Goal: Task Accomplishment & Management: Use online tool/utility

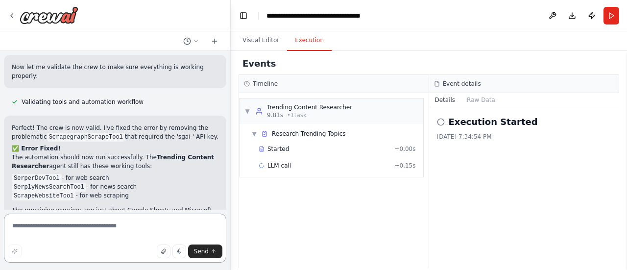
click at [122, 232] on textarea at bounding box center [115, 237] width 222 height 49
click at [257, 38] on button "Visual Editor" at bounding box center [261, 40] width 52 height 21
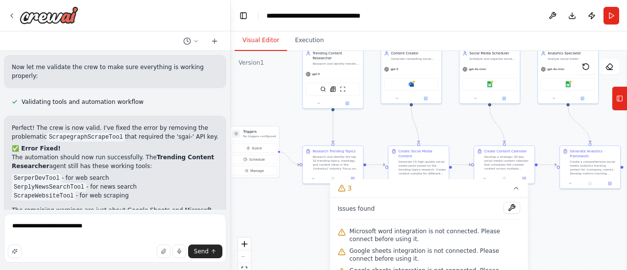
drag, startPoint x: 294, startPoint y: 116, endPoint x: 279, endPoint y: 92, distance: 28.1
click at [279, 92] on div ".deletable-edge-delete-btn { width: 20px; height: 20px; border: 0px solid #ffff…" at bounding box center [429, 173] width 396 height 245
click at [128, 231] on textarea "**********" at bounding box center [115, 237] width 222 height 49
type textarea "**********"
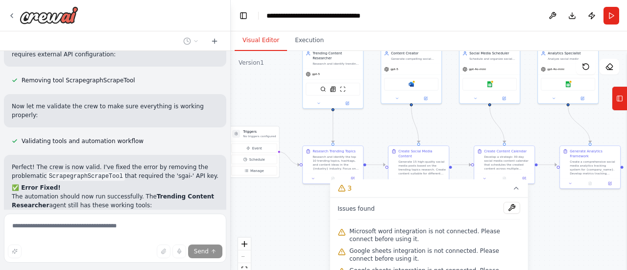
scroll to position [3154, 0]
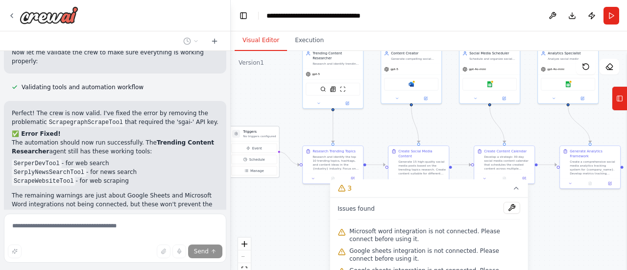
click at [260, 135] on p "No triggers configured" at bounding box center [259, 136] width 33 height 4
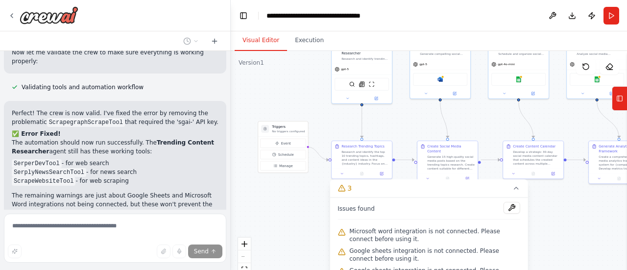
drag, startPoint x: 288, startPoint y: 109, endPoint x: 317, endPoint y: 104, distance: 29.3
click at [317, 104] on div ".deletable-edge-delete-btn { width: 20px; height: 20px; border: 0px solid #ffff…" at bounding box center [429, 173] width 396 height 245
click at [515, 189] on icon at bounding box center [516, 188] width 8 height 8
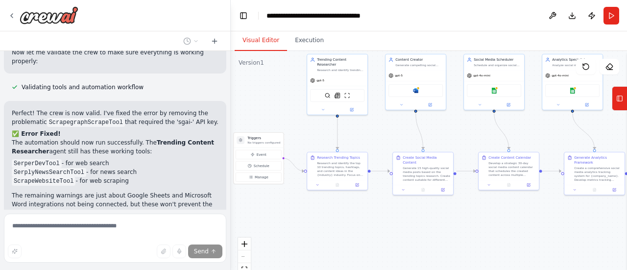
drag, startPoint x: 328, startPoint y: 221, endPoint x: 282, endPoint y: 240, distance: 49.8
click at [282, 240] on div ".deletable-edge-delete-btn { width: 20px; height: 20px; border: 0px solid #ffff…" at bounding box center [429, 173] width 396 height 245
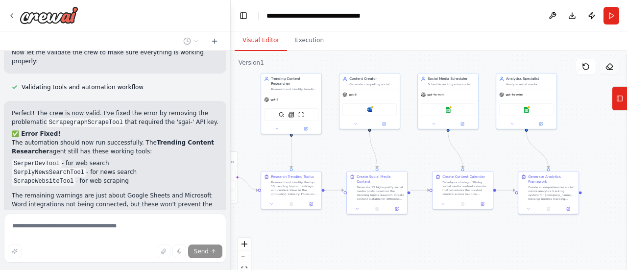
click at [604, 64] on button at bounding box center [609, 67] width 20 height 16
click at [611, 65] on icon at bounding box center [609, 67] width 8 height 8
click at [609, 64] on icon at bounding box center [609, 67] width 8 height 8
click at [622, 109] on button "Tools" at bounding box center [618, 98] width 15 height 24
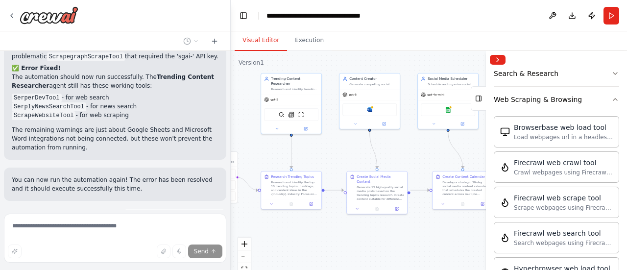
scroll to position [3228, 0]
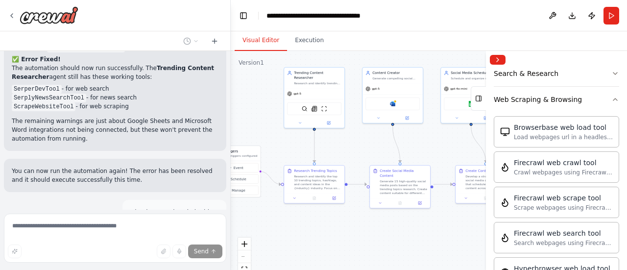
drag, startPoint x: 303, startPoint y: 228, endPoint x: 337, endPoint y: 221, distance: 34.5
click at [337, 221] on div ".deletable-edge-delete-btn { width: 20px; height: 20px; border: 0px solid #ffff…" at bounding box center [429, 173] width 396 height 245
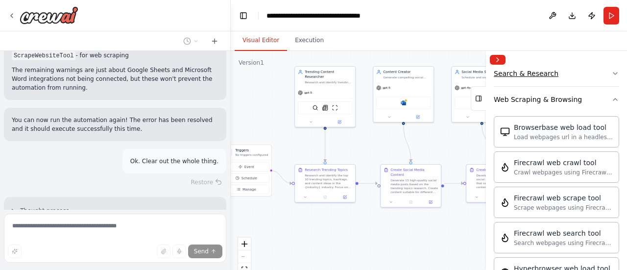
scroll to position [3280, 0]
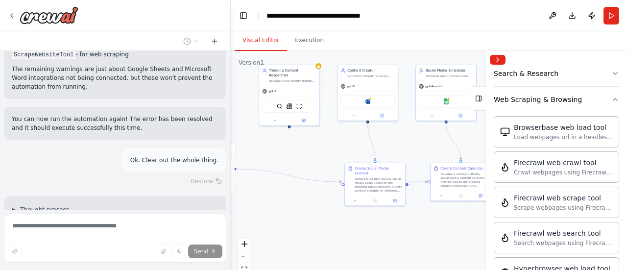
drag, startPoint x: 316, startPoint y: 208, endPoint x: 292, endPoint y: 208, distance: 23.5
click at [292, 208] on div ".deletable-edge-delete-btn { width: 20px; height: 20px; border: 0px solid #ffff…" at bounding box center [429, 173] width 396 height 245
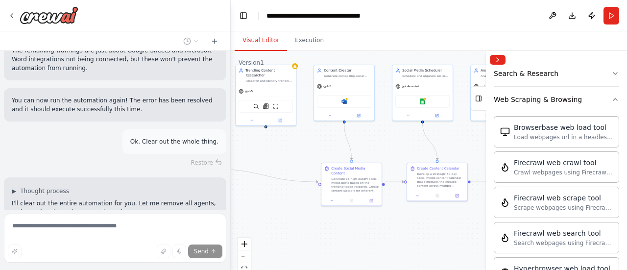
scroll to position [3300, 0]
click at [240, 258] on div "React Flow controls" at bounding box center [244, 262] width 13 height 51
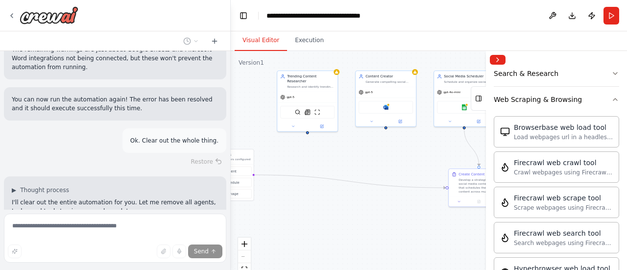
drag, startPoint x: 331, startPoint y: 208, endPoint x: 373, endPoint y: 214, distance: 42.0
click at [373, 214] on div ".deletable-edge-delete-btn { width: 20px; height: 20px; border: 0px solid #ffff…" at bounding box center [429, 173] width 396 height 245
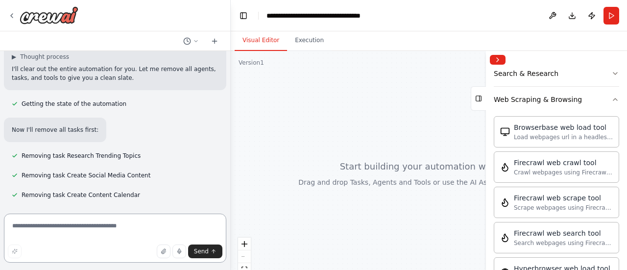
scroll to position [3444, 0]
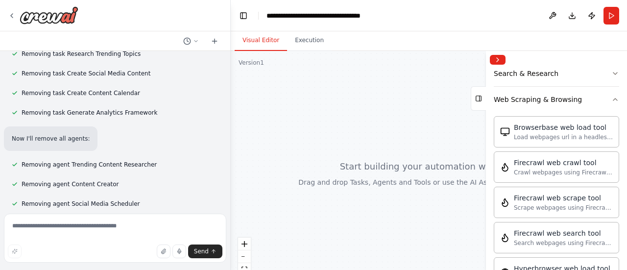
drag, startPoint x: 381, startPoint y: 155, endPoint x: 346, endPoint y: 155, distance: 34.8
click at [346, 155] on div at bounding box center [429, 173] width 396 height 245
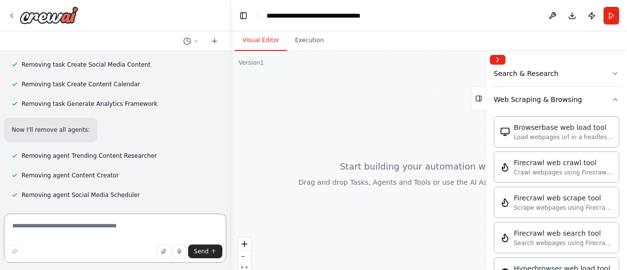
click at [122, 222] on textarea at bounding box center [115, 237] width 222 height 49
click at [172, 227] on textarea "******" at bounding box center [115, 237] width 222 height 49
paste textarea "**********"
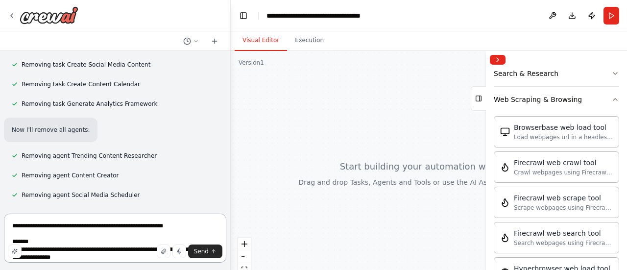
scroll to position [1188, 0]
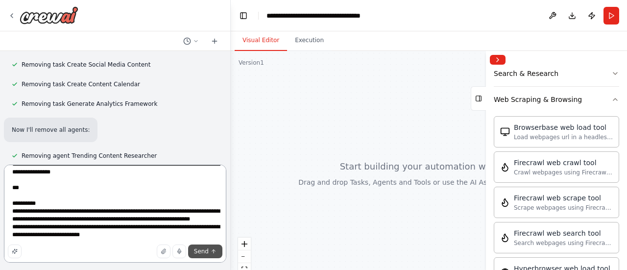
type textarea "**********"
click at [210, 249] on button "Send" at bounding box center [205, 251] width 34 height 14
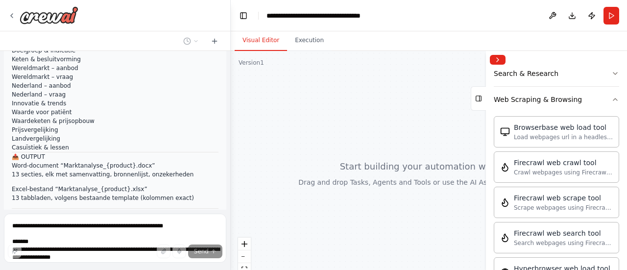
scroll to position [4902, 0]
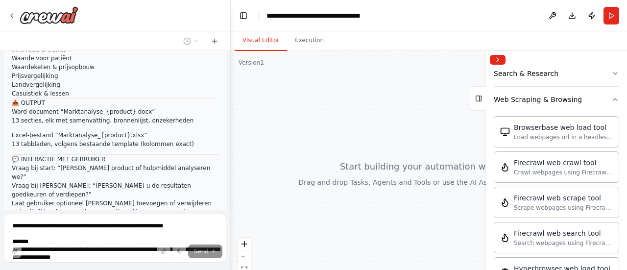
drag, startPoint x: 398, startPoint y: 144, endPoint x: 370, endPoint y: 144, distance: 28.4
click at [370, 144] on div at bounding box center [429, 173] width 396 height 245
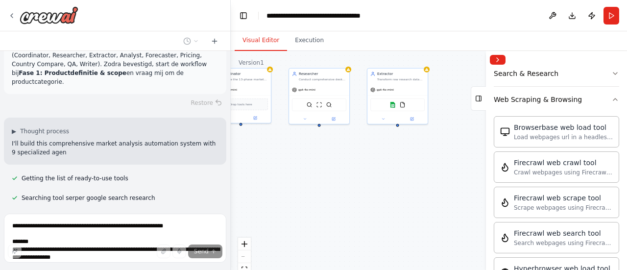
scroll to position [5195, 0]
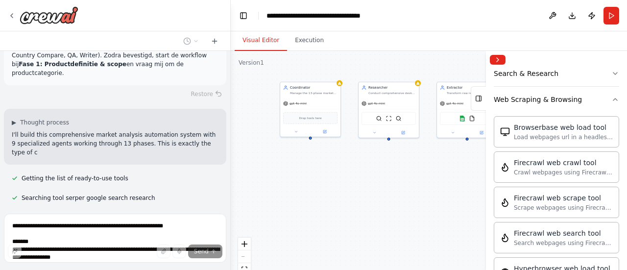
drag, startPoint x: 292, startPoint y: 190, endPoint x: 361, endPoint y: 204, distance: 70.4
click at [361, 204] on div "Coordinator Manage the 13-phase market analysis workflow in correct sequence, c…" at bounding box center [429, 173] width 396 height 245
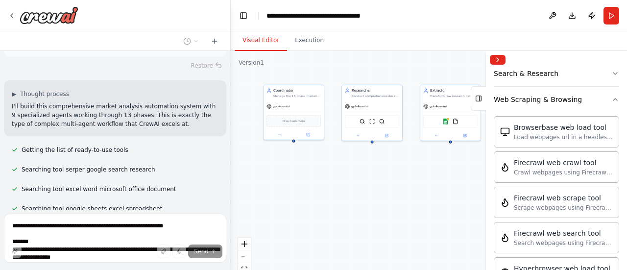
drag, startPoint x: 383, startPoint y: 186, endPoint x: 374, endPoint y: 187, distance: 8.9
click at [374, 187] on div "Coordinator Manage the 13-phase market analysis workflow in correct sequence, c…" at bounding box center [429, 173] width 396 height 245
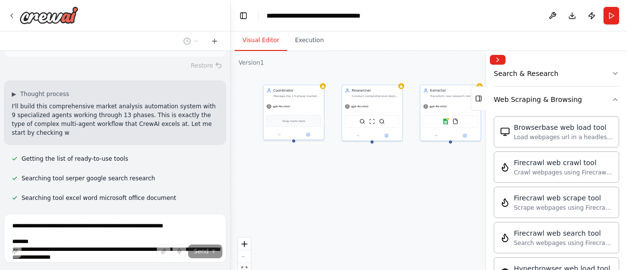
scroll to position [5232, 0]
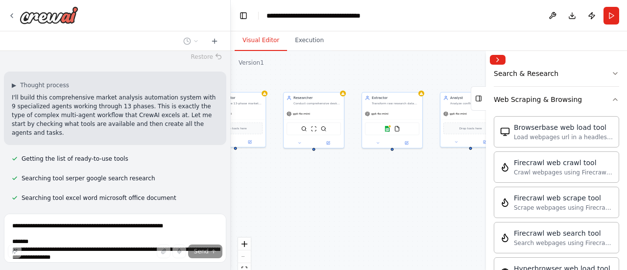
drag, startPoint x: 417, startPoint y: 188, endPoint x: 381, endPoint y: 190, distance: 35.4
click at [381, 190] on div "Coordinator Manage the 13-phase market analysis workflow in correct sequence, c…" at bounding box center [429, 173] width 396 height 245
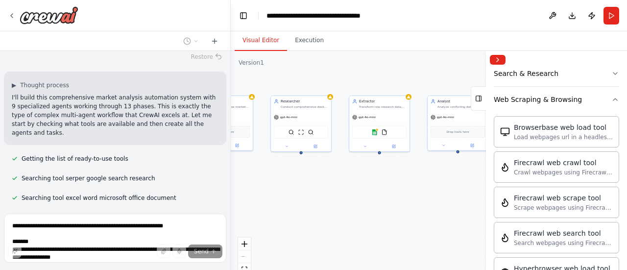
drag, startPoint x: 428, startPoint y: 179, endPoint x: 415, endPoint y: 182, distance: 13.2
click at [415, 182] on div "Coordinator Manage the 13-phase market analysis workflow in correct sequence, c…" at bounding box center [429, 173] width 396 height 245
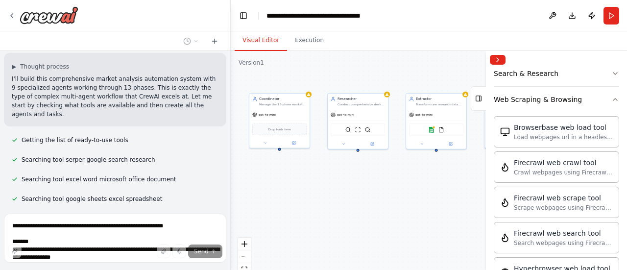
scroll to position [5252, 0]
drag, startPoint x: 331, startPoint y: 190, endPoint x: 388, endPoint y: 188, distance: 56.8
click at [388, 188] on div "Coordinator Manage the 13-phase market analysis workflow in correct sequence, c…" at bounding box center [429, 173] width 396 height 245
drag, startPoint x: 403, startPoint y: 191, endPoint x: 337, endPoint y: 195, distance: 66.2
click at [337, 195] on div "Coordinator Manage the 13-phase market analysis workflow in correct sequence, c…" at bounding box center [429, 173] width 396 height 245
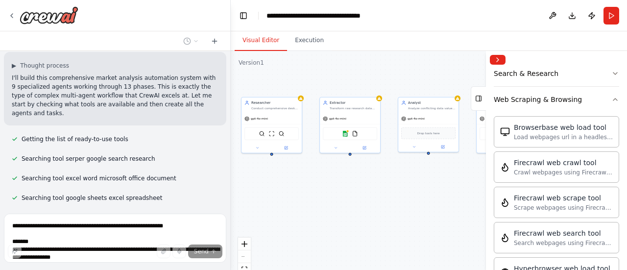
drag, startPoint x: 456, startPoint y: 208, endPoint x: 418, endPoint y: 204, distance: 37.9
click at [418, 204] on div "Coordinator Manage the 13-phase market analysis workflow in correct sequence, c…" at bounding box center [429, 173] width 396 height 245
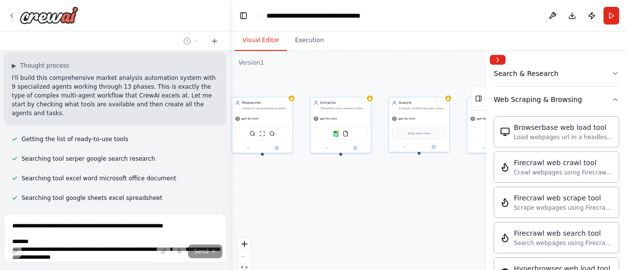
drag, startPoint x: 367, startPoint y: 173, endPoint x: 436, endPoint y: 179, distance: 69.3
click at [436, 179] on div "Coordinator Manage the 13-phase market analysis workflow in correct sequence, c…" at bounding box center [429, 173] width 396 height 245
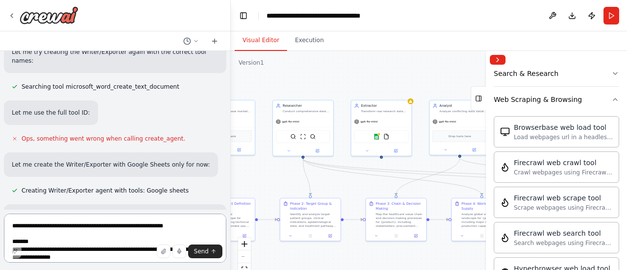
scroll to position [5741, 0]
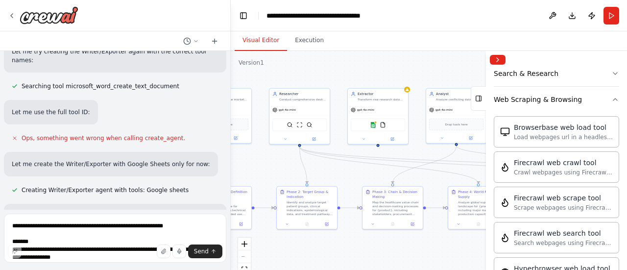
drag, startPoint x: 299, startPoint y: 187, endPoint x: 280, endPoint y: 178, distance: 21.0
click at [280, 178] on div ".deletable-edge-delete-btn { width: 20px; height: 20px; border: 0px solid #ffff…" at bounding box center [429, 173] width 396 height 245
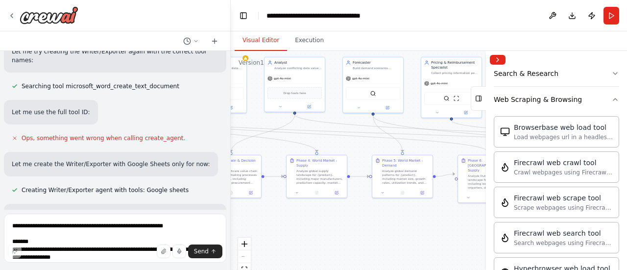
drag, startPoint x: 431, startPoint y: 244, endPoint x: 309, endPoint y: 218, distance: 125.0
click at [309, 218] on div ".deletable-edge-delete-btn { width: 20px; height: 20px; border: 0px solid #ffff…" at bounding box center [429, 173] width 396 height 245
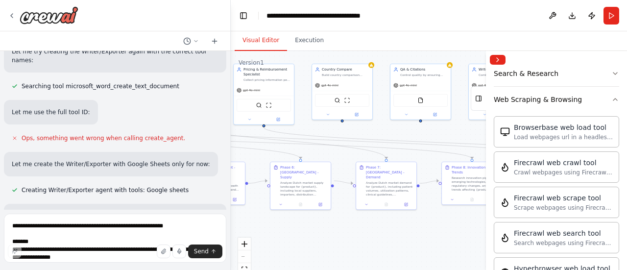
drag, startPoint x: 424, startPoint y: 221, endPoint x: 245, endPoint y: 226, distance: 179.3
click at [245, 226] on div ".deletable-edge-delete-btn { width: 20px; height: 20px; border: 0px solid #ffff…" at bounding box center [429, 173] width 396 height 245
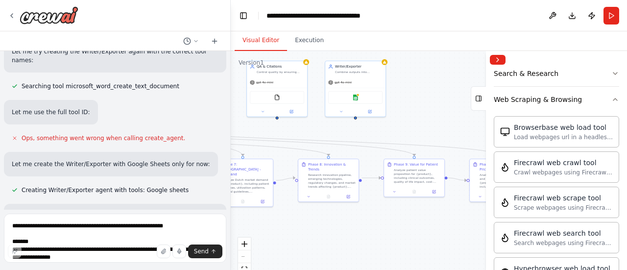
drag, startPoint x: 416, startPoint y: 219, endPoint x: 273, endPoint y: 216, distance: 143.5
click at [273, 216] on div ".deletable-edge-delete-btn { width: 20px; height: 20px; border: 0px solid #ffff…" at bounding box center [429, 173] width 396 height 245
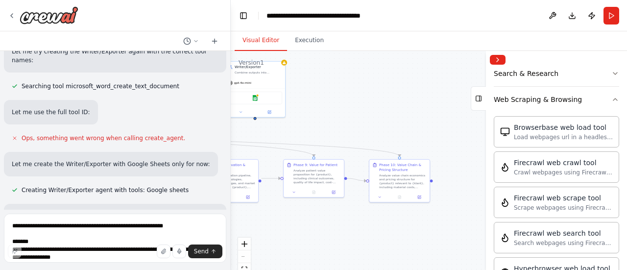
drag, startPoint x: 445, startPoint y: 223, endPoint x: 343, endPoint y: 223, distance: 101.8
click at [343, 223] on div ".deletable-edge-delete-btn { width: 20px; height: 20px; border: 0px solid #ffff…" at bounding box center [429, 173] width 396 height 245
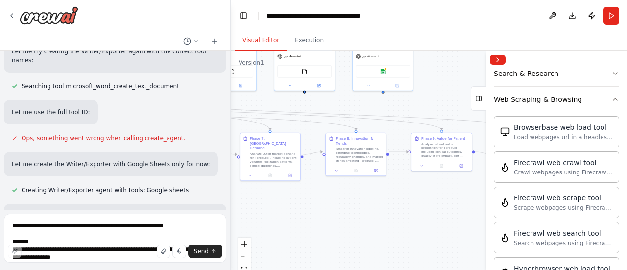
drag, startPoint x: 307, startPoint y: 225, endPoint x: 461, endPoint y: 198, distance: 156.0
click at [454, 199] on div ".deletable-edge-delete-btn { width: 20px; height: 20px; border: 0px solid #ffff…" at bounding box center [429, 173] width 396 height 245
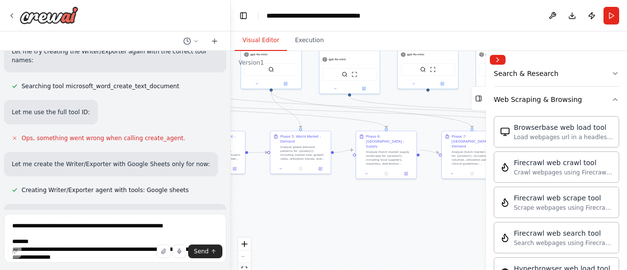
drag, startPoint x: 258, startPoint y: 210, endPoint x: 442, endPoint y: 208, distance: 184.1
click at [442, 208] on div ".deletable-edge-delete-btn { width: 20px; height: 20px; border: 0px solid #ffff…" at bounding box center [429, 173] width 396 height 245
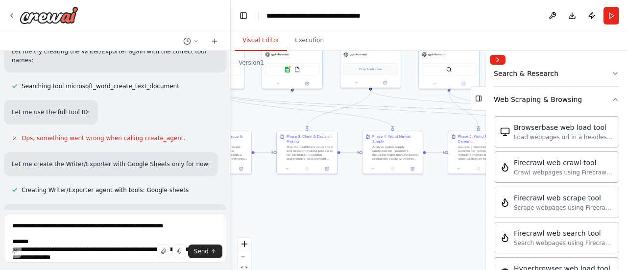
drag, startPoint x: 285, startPoint y: 216, endPoint x: 463, endPoint y: 216, distance: 177.7
click at [463, 216] on div ".deletable-edge-delete-btn { width: 20px; height: 20px; border: 0px solid #ffff…" at bounding box center [429, 173] width 396 height 245
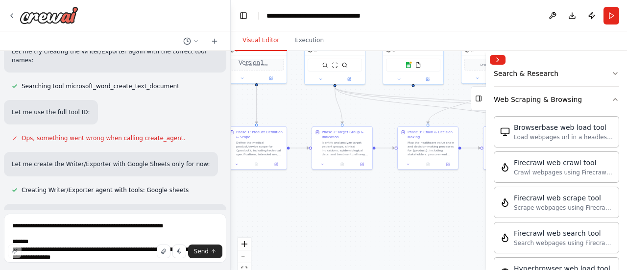
drag, startPoint x: 435, startPoint y: 216, endPoint x: 405, endPoint y: 200, distance: 34.0
click at [406, 202] on div ".deletable-edge-delete-btn { width: 20px; height: 20px; border: 0px solid #ffff…" at bounding box center [429, 173] width 396 height 245
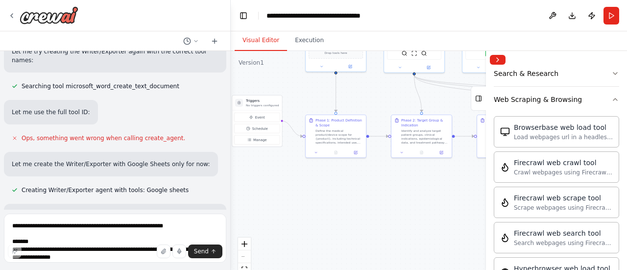
drag, startPoint x: 350, startPoint y: 208, endPoint x: 451, endPoint y: 206, distance: 101.4
click at [451, 206] on div ".deletable-edge-delete-btn { width: 20px; height: 20px; border: 0px solid #ffff…" at bounding box center [429, 173] width 396 height 245
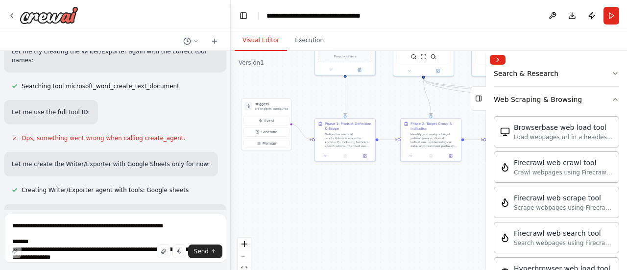
drag, startPoint x: 339, startPoint y: 210, endPoint x: 349, endPoint y: 213, distance: 9.9
click at [349, 213] on div ".deletable-edge-delete-btn { width: 20px; height: 20px; border: 0px solid #ffff…" at bounding box center [429, 173] width 396 height 245
click at [244, 254] on div "React Flow controls" at bounding box center [244, 262] width 13 height 51
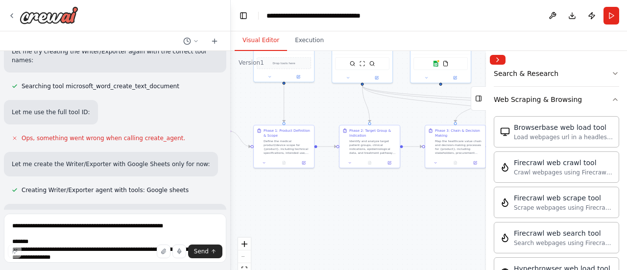
drag, startPoint x: 360, startPoint y: 192, endPoint x: 314, endPoint y: 192, distance: 45.5
click at [314, 192] on div ".deletable-edge-delete-btn { width: 20px; height: 20px; border: 0px solid #ffff…" at bounding box center [429, 173] width 396 height 245
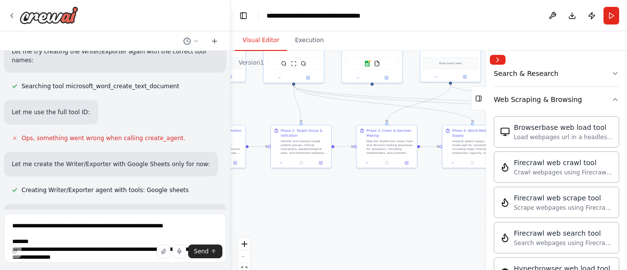
drag, startPoint x: 432, startPoint y: 206, endPoint x: 313, endPoint y: 200, distance: 119.6
click at [315, 202] on div ".deletable-edge-delete-btn { width: 20px; height: 20px; border: 0px solid #ffff…" at bounding box center [429, 173] width 396 height 245
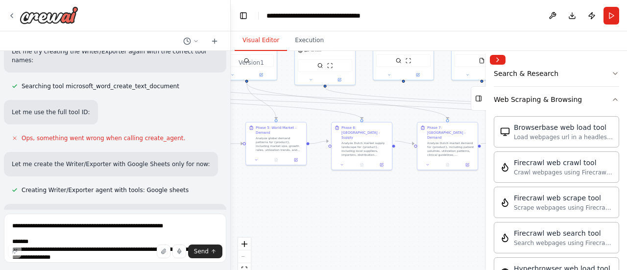
drag, startPoint x: 394, startPoint y: 207, endPoint x: 276, endPoint y: 208, distance: 118.5
click at [276, 208] on div ".deletable-edge-delete-btn { width: 20px; height: 20px; border: 0px solid #ffff…" at bounding box center [429, 173] width 396 height 245
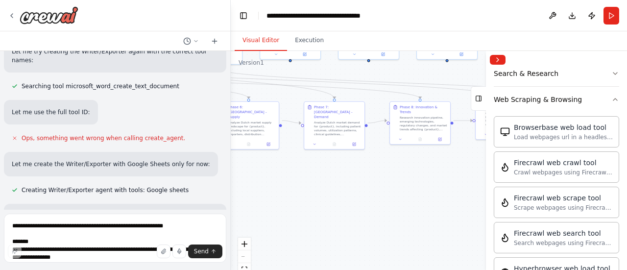
drag, startPoint x: 407, startPoint y: 205, endPoint x: 293, endPoint y: 184, distance: 116.5
click at [293, 184] on div ".deletable-edge-delete-btn { width: 20px; height: 20px; border: 0px solid #ffff…" at bounding box center [429, 173] width 396 height 245
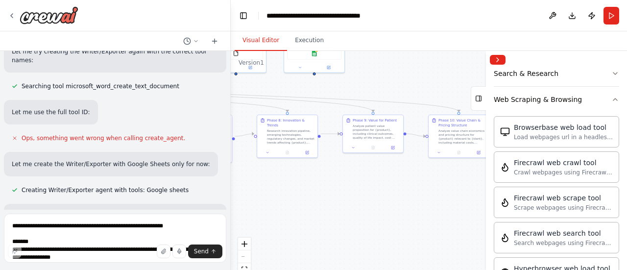
drag, startPoint x: 408, startPoint y: 176, endPoint x: 305, endPoint y: 188, distance: 104.0
click at [277, 190] on div ".deletable-edge-delete-btn { width: 20px; height: 20px; border: 0px solid #ffff…" at bounding box center [429, 173] width 396 height 245
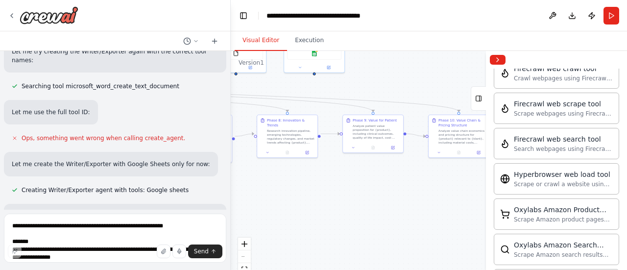
scroll to position [347, 0]
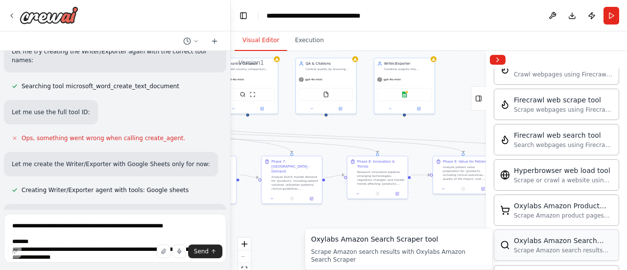
drag, startPoint x: 442, startPoint y: 191, endPoint x: 545, endPoint y: 232, distance: 111.0
click at [545, 232] on div "Create a crew that schedules and publishes social media content across multiple…" at bounding box center [313, 135] width 627 height 270
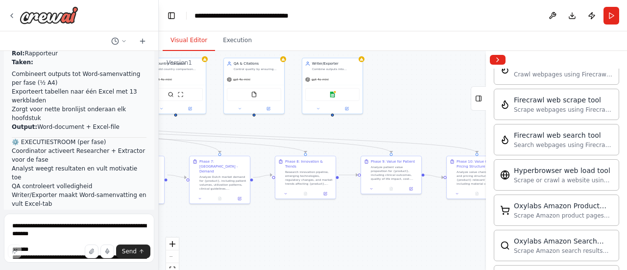
drag, startPoint x: 229, startPoint y: 192, endPoint x: 159, endPoint y: 193, distance: 70.5
click at [159, 193] on div "Create a crew that schedules and publishes social media content across multiple…" at bounding box center [313, 135] width 627 height 270
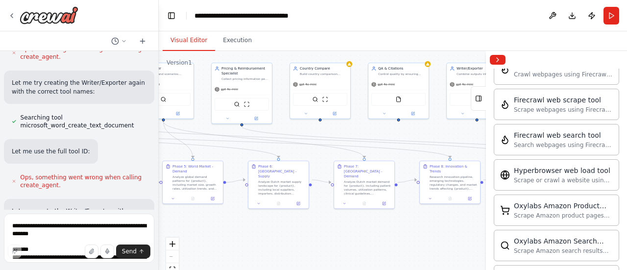
drag, startPoint x: 291, startPoint y: 226, endPoint x: 418, endPoint y: 237, distance: 127.8
click at [418, 237] on div ".deletable-edge-delete-btn { width: 20px; height: 20px; border: 0px solid #ffff…" at bounding box center [393, 173] width 468 height 245
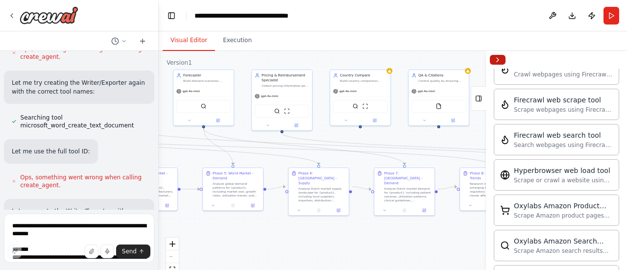
click at [499, 56] on button "Collapse right sidebar" at bounding box center [498, 60] width 16 height 10
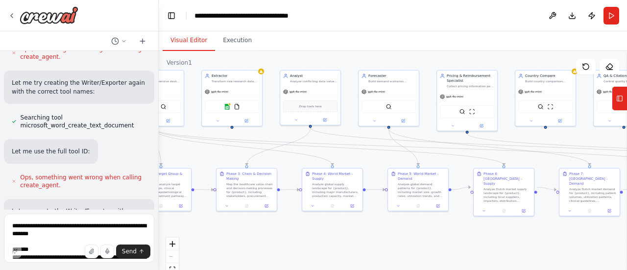
drag, startPoint x: 292, startPoint y: 227, endPoint x: 343, endPoint y: 227, distance: 51.4
click at [474, 227] on div ".deletable-edge-delete-btn { width: 20px; height: 20px; border: 0px solid #ffff…" at bounding box center [393, 173] width 468 height 245
click at [173, 263] on button "fit view" at bounding box center [172, 269] width 13 height 13
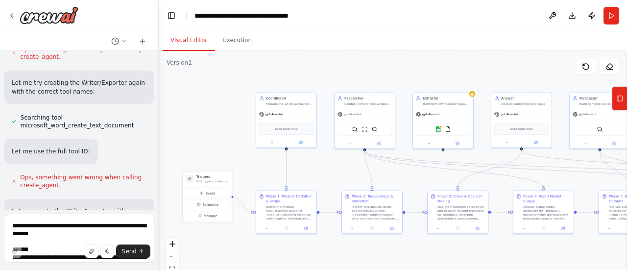
drag, startPoint x: 247, startPoint y: 252, endPoint x: 490, endPoint y: 242, distance: 242.6
click at [490, 242] on div ".deletable-edge-delete-btn { width: 20px; height: 20px; border: 0px solid #ffff…" at bounding box center [393, 173] width 468 height 245
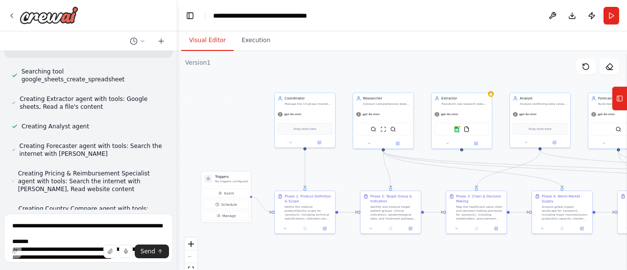
scroll to position [6371, 0]
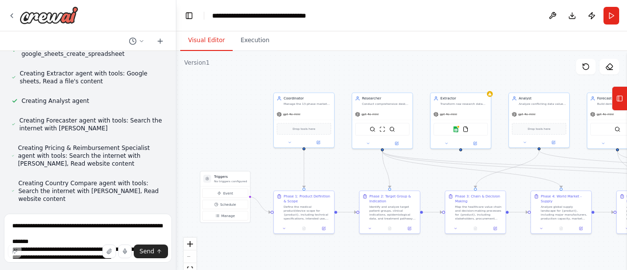
drag, startPoint x: 155, startPoint y: 191, endPoint x: 176, endPoint y: 93, distance: 100.2
click at [176, 93] on div "Create a crew that schedules and publishes social media content across multiple…" at bounding box center [313, 135] width 627 height 270
click at [250, 41] on button "Execution" at bounding box center [255, 40] width 45 height 21
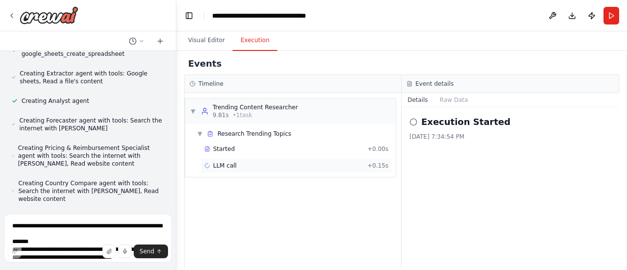
click at [246, 164] on div "LLM call + 0.15s" at bounding box center [296, 166] width 184 height 8
click at [474, 148] on div "Running Started 7:36:06 PM" at bounding box center [510, 156] width 202 height 16
click at [480, 104] on button "Raw Data" at bounding box center [494, 100] width 40 height 14
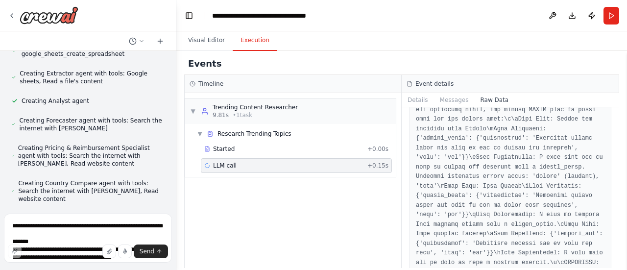
scroll to position [587, 0]
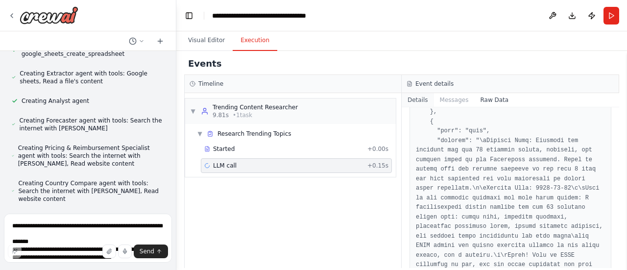
click at [418, 98] on button "Details" at bounding box center [417, 100] width 32 height 14
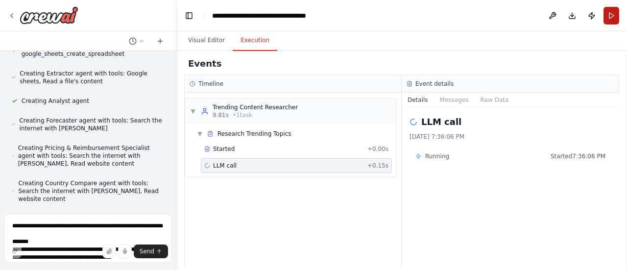
click at [607, 20] on button "Run" at bounding box center [611, 16] width 16 height 18
click at [217, 46] on button "Visual Editor" at bounding box center [206, 40] width 52 height 21
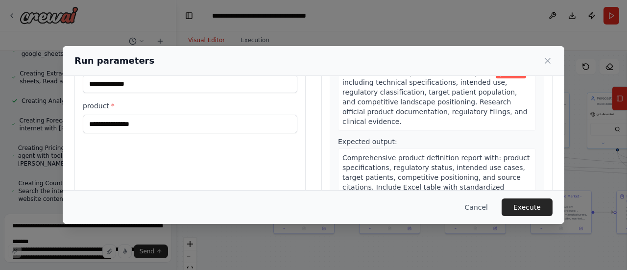
scroll to position [0, 0]
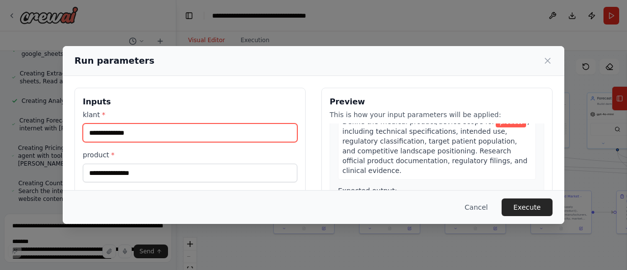
click at [225, 130] on input "klant *" at bounding box center [190, 132] width 214 height 19
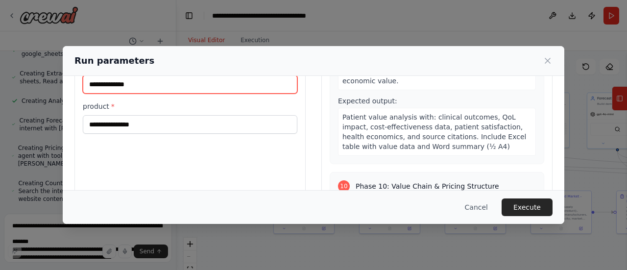
scroll to position [49, 0]
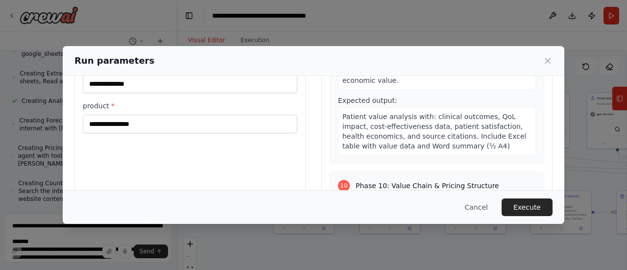
click at [226, 94] on div "klant * product *" at bounding box center [190, 97] width 214 height 72
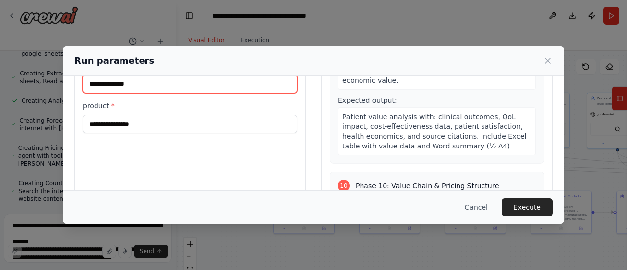
click at [222, 85] on input "klant *" at bounding box center [190, 83] width 214 height 19
type input "*****"
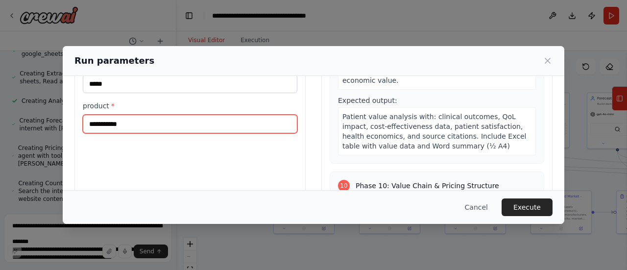
scroll to position [1518, 0]
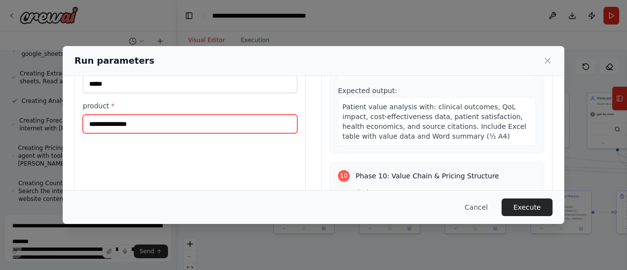
type input "**********"
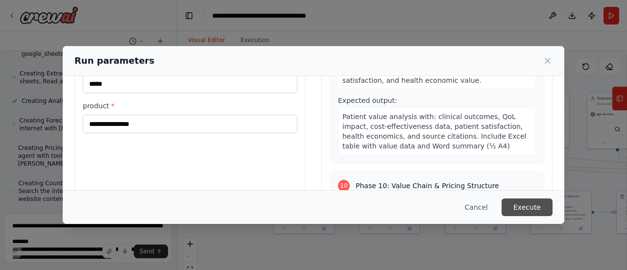
click at [544, 210] on button "Execute" at bounding box center [526, 207] width 51 height 18
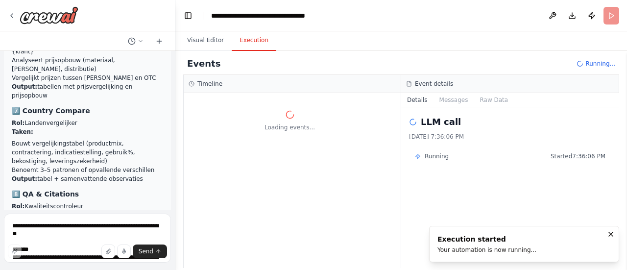
scroll to position [5156, 0]
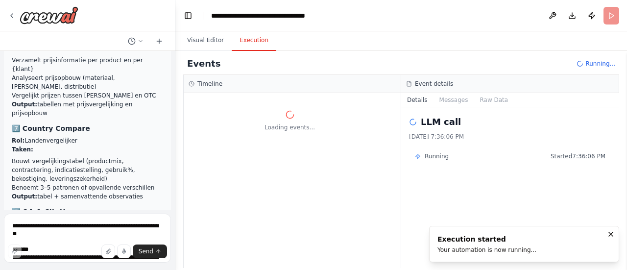
drag, startPoint x: 173, startPoint y: 166, endPoint x: 175, endPoint y: 183, distance: 16.8
click at [175, 183] on div "Create a crew that schedules and publishes social media content across multiple…" at bounding box center [313, 135] width 627 height 270
click at [210, 43] on button "Visual Editor" at bounding box center [205, 40] width 52 height 21
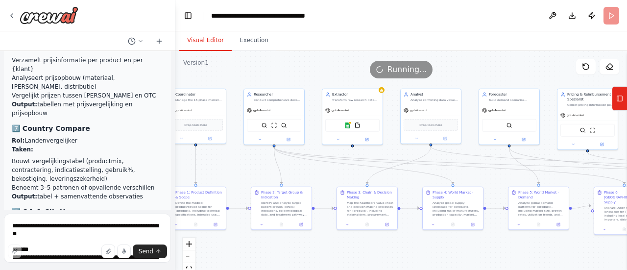
drag, startPoint x: 445, startPoint y: 176, endPoint x: 315, endPoint y: 171, distance: 129.3
click at [315, 171] on div ".deletable-edge-delete-btn { width: 20px; height: 20px; border: 0px solid #ffff…" at bounding box center [400, 173] width 451 height 245
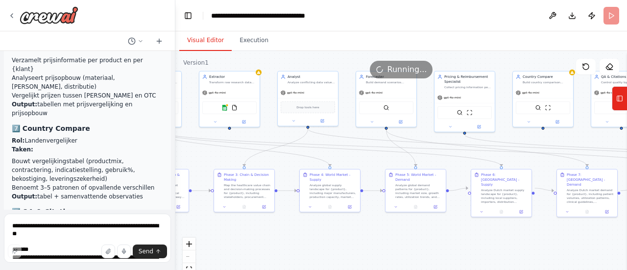
drag, startPoint x: 445, startPoint y: 168, endPoint x: 340, endPoint y: 151, distance: 106.2
click at [340, 151] on div ".deletable-edge-delete-btn { width: 20px; height: 20px; border: 0px solid #ffff…" at bounding box center [400, 173] width 451 height 245
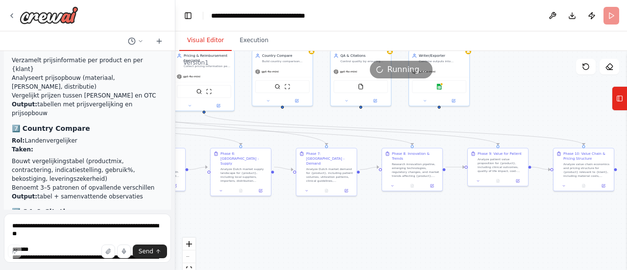
drag, startPoint x: 509, startPoint y: 228, endPoint x: 253, endPoint y: 207, distance: 257.4
click at [253, 207] on div ".deletable-edge-delete-btn { width: 20px; height: 20px; border: 0px solid #ffff…" at bounding box center [400, 173] width 451 height 245
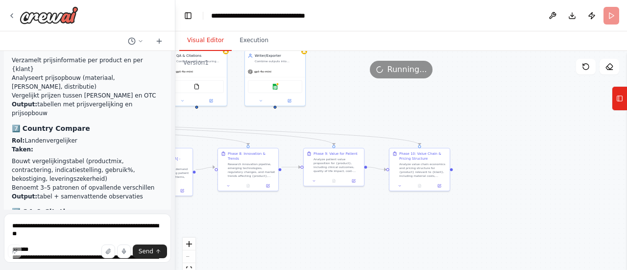
drag, startPoint x: 500, startPoint y: 207, endPoint x: 336, endPoint y: 207, distance: 164.0
click at [336, 207] on div ".deletable-edge-delete-btn { width: 20px; height: 20px; border: 0px solid #ffff…" at bounding box center [400, 173] width 451 height 245
click at [264, 45] on button "Execution" at bounding box center [254, 40] width 45 height 21
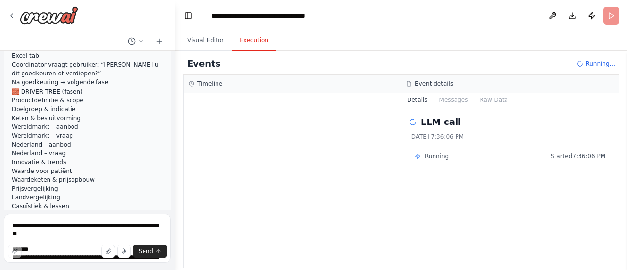
scroll to position [6658, 0]
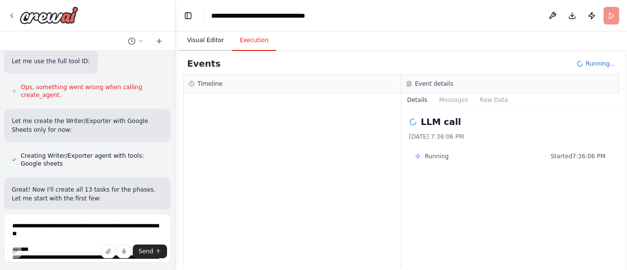
click at [207, 39] on button "Visual Editor" at bounding box center [205, 40] width 52 height 21
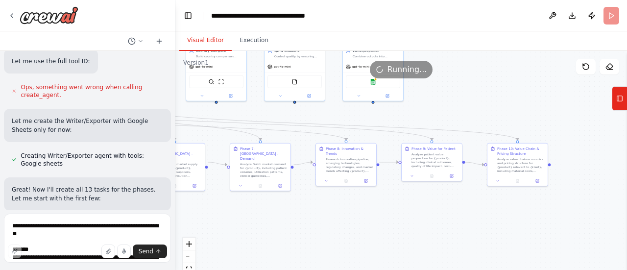
drag, startPoint x: 287, startPoint y: 219, endPoint x: 382, endPoint y: 214, distance: 95.6
click at [382, 214] on div ".deletable-edge-delete-btn { width: 20px; height: 20px; border: 0px solid #ffff…" at bounding box center [400, 173] width 451 height 245
click at [608, 13] on header "**********" at bounding box center [400, 15] width 451 height 31
click at [265, 33] on button "Execution" at bounding box center [254, 40] width 45 height 21
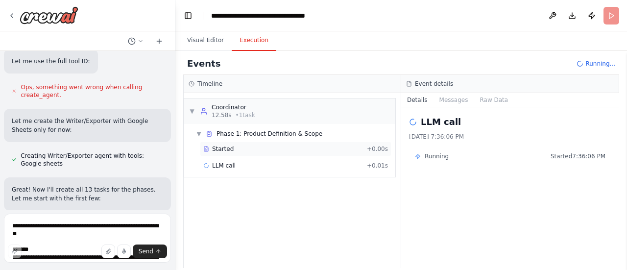
click at [219, 144] on div "Started + 0.00s" at bounding box center [295, 148] width 191 height 15
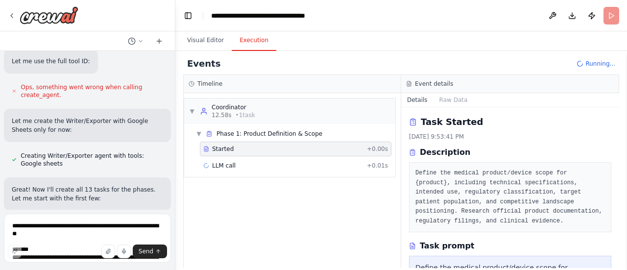
click at [219, 143] on div "Started + 0.00s" at bounding box center [295, 148] width 191 height 15
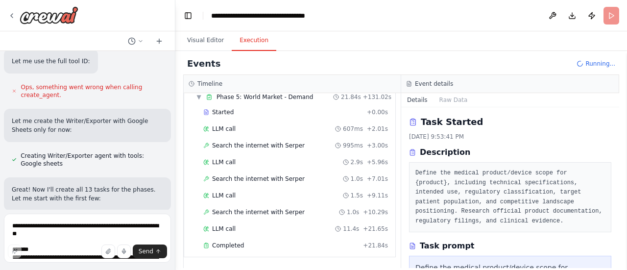
scroll to position [823, 0]
click at [216, 39] on button "Visual Editor" at bounding box center [205, 40] width 52 height 21
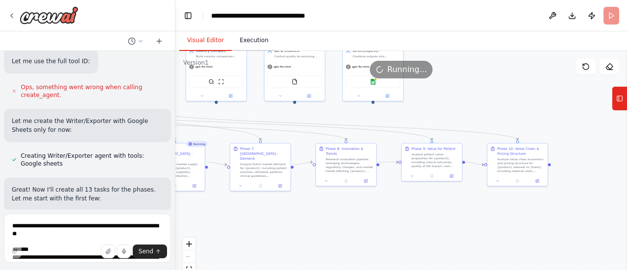
click at [242, 39] on button "Execution" at bounding box center [254, 40] width 45 height 21
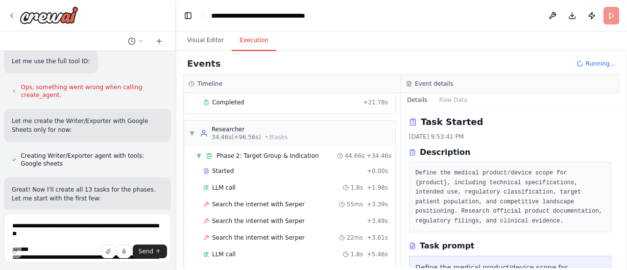
scroll to position [0, 0]
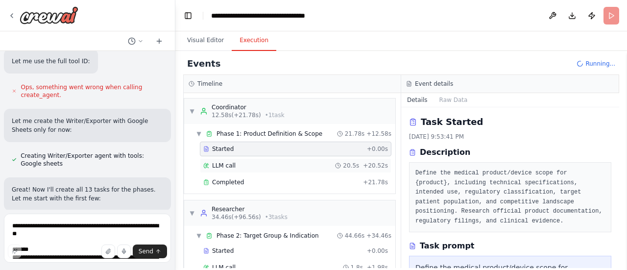
click at [288, 164] on div "LLM call 20.5s + 20.52s" at bounding box center [295, 166] width 185 height 8
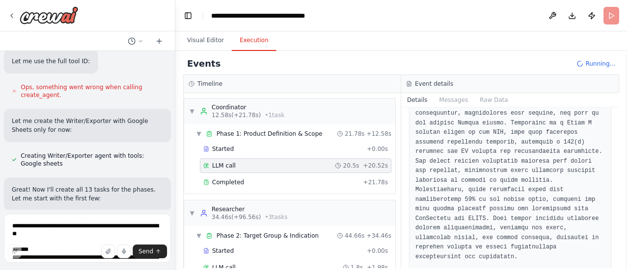
scroll to position [979, 0]
click at [366, 179] on span "+ 21.78s" at bounding box center [375, 182] width 25 height 8
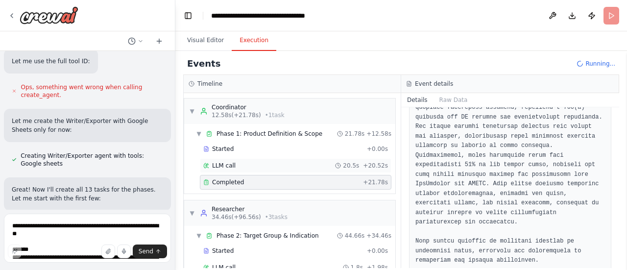
scroll to position [49, 0]
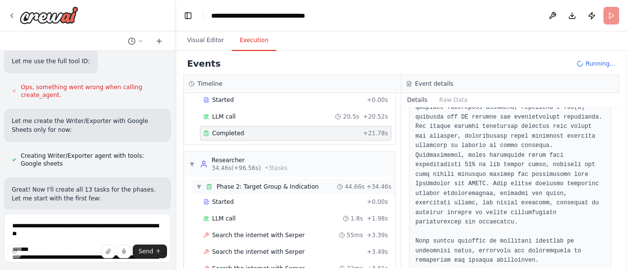
click at [293, 193] on div "▼ Phase 2: Target Group & Indication 44.66s + 34.46s" at bounding box center [293, 187] width 203 height 16
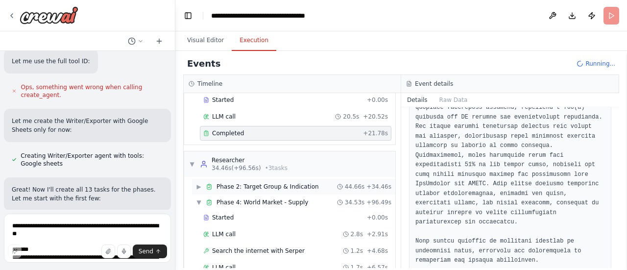
click at [302, 189] on span "Phase 2: Target Group & Indication" at bounding box center [267, 187] width 102 height 8
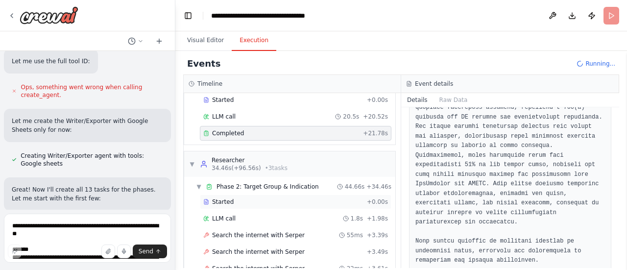
click at [274, 202] on div "Started" at bounding box center [283, 202] width 160 height 8
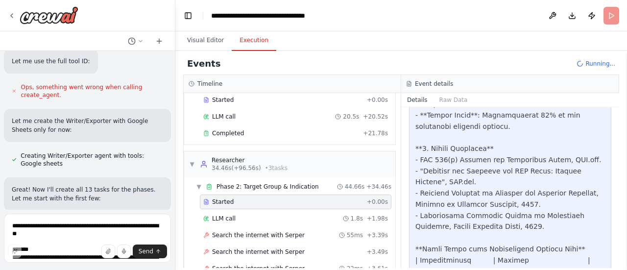
scroll to position [929, 0]
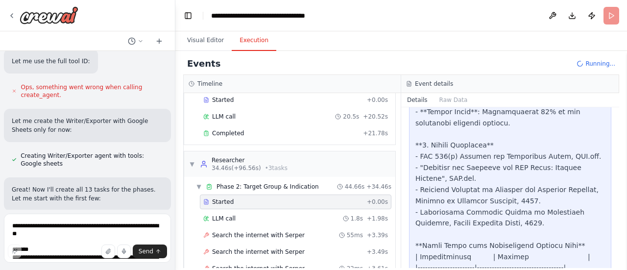
drag, startPoint x: 605, startPoint y: 215, endPoint x: 605, endPoint y: 209, distance: 6.4
click at [604, 207] on div "Task Started [DATE] 9:54:03 PM Description Identify and analyze target patient …" at bounding box center [510, 187] width 218 height 161
drag, startPoint x: 611, startPoint y: 217, endPoint x: 612, endPoint y: 203, distance: 13.7
click at [612, 203] on div "Task Started [DATE] 9:54:03 PM Description Identify and analyze target patient …" at bounding box center [510, 187] width 218 height 161
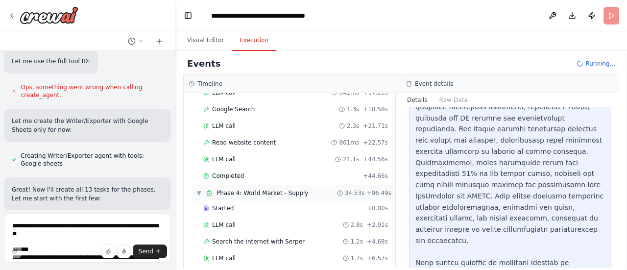
scroll to position [343, 0]
click at [274, 174] on div "Completed" at bounding box center [281, 174] width 156 height 8
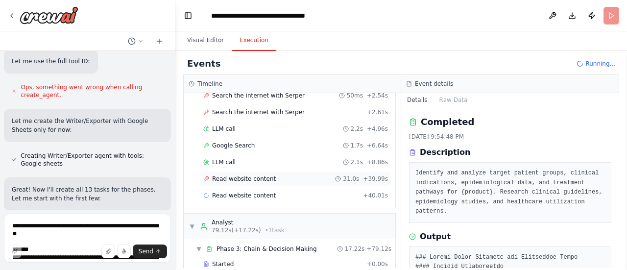
scroll to position [636, 0]
click at [291, 164] on div "LLM call 2.1s + 8.86s" at bounding box center [295, 162] width 185 height 8
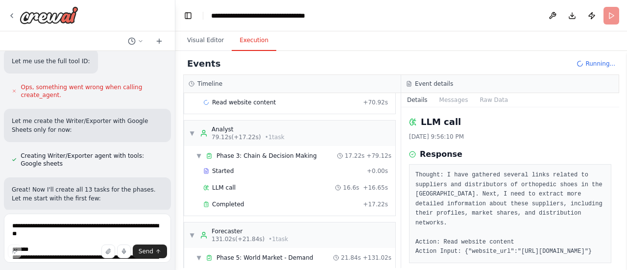
scroll to position [696, 0]
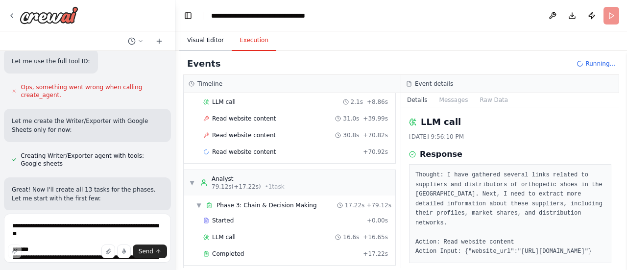
click at [207, 41] on button "Visual Editor" at bounding box center [205, 40] width 52 height 21
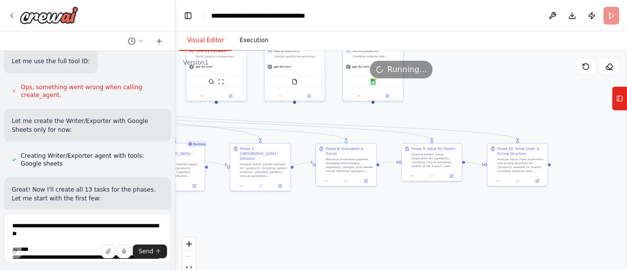
click at [244, 42] on button "Execution" at bounding box center [254, 40] width 45 height 21
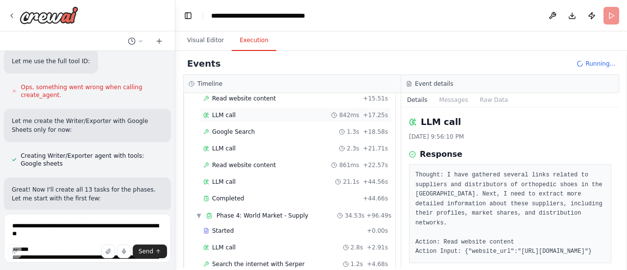
scroll to position [270, 0]
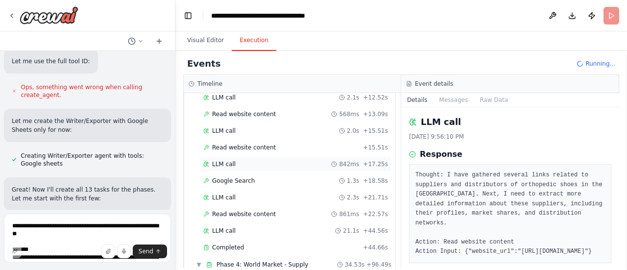
click at [352, 165] on span "842ms" at bounding box center [349, 164] width 20 height 8
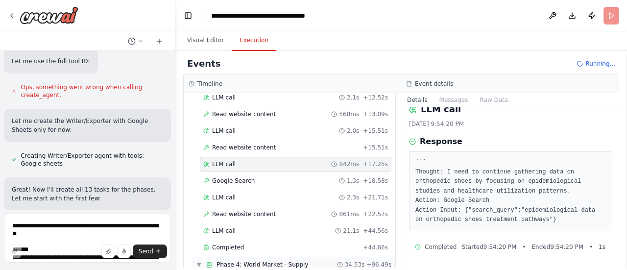
scroll to position [368, 0]
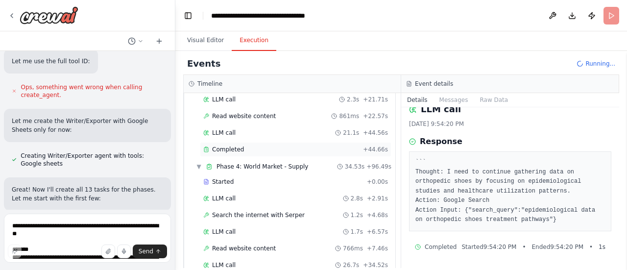
click at [299, 150] on div "Completed" at bounding box center [281, 149] width 156 height 8
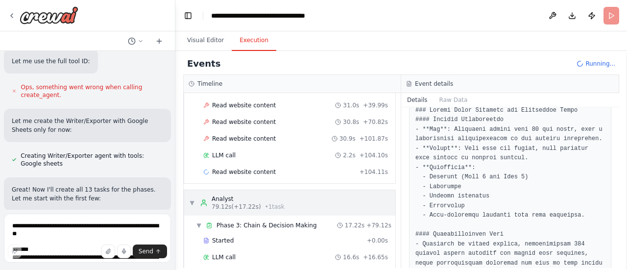
scroll to position [759, 0]
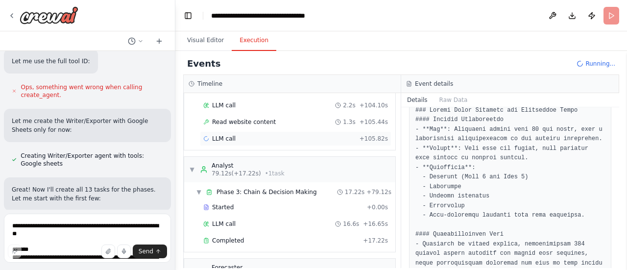
click at [282, 138] on div "LLM call + 105.82s" at bounding box center [295, 139] width 185 height 8
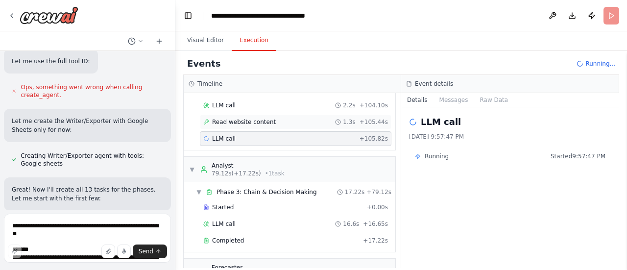
click at [285, 123] on div "Read website content 1.3s + 105.44s" at bounding box center [295, 122] width 185 height 8
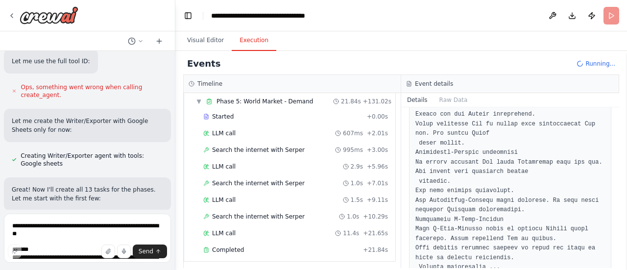
scroll to position [1056, 0]
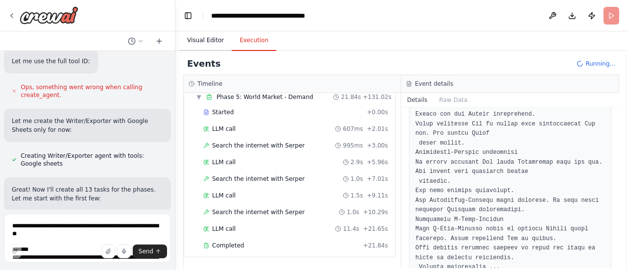
click at [215, 41] on button "Visual Editor" at bounding box center [205, 40] width 52 height 21
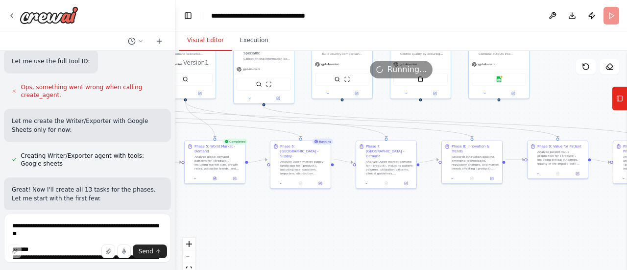
drag, startPoint x: 305, startPoint y: 223, endPoint x: 430, endPoint y: 221, distance: 125.8
click at [430, 221] on div ".deletable-edge-delete-btn { width: 20px; height: 20px; border: 0px solid #ffff…" at bounding box center [400, 173] width 451 height 245
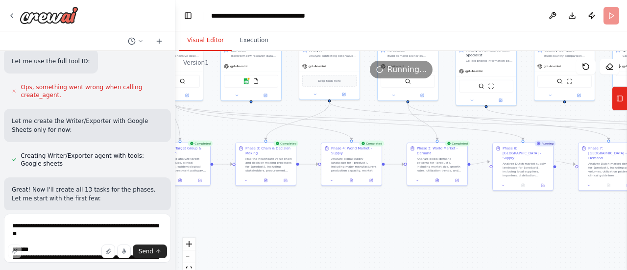
drag, startPoint x: 272, startPoint y: 214, endPoint x: 479, endPoint y: 221, distance: 207.7
click at [479, 221] on div ".deletable-edge-delete-btn { width: 20px; height: 20px; border: 0px solid #ffff…" at bounding box center [400, 173] width 451 height 245
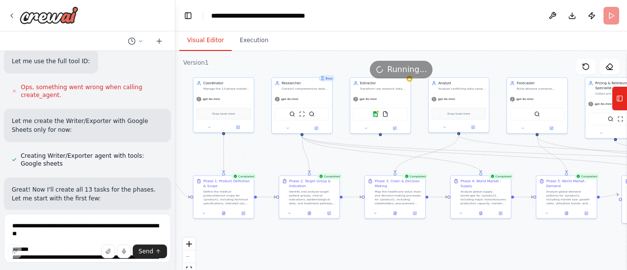
click at [474, 247] on div ".deletable-edge-delete-btn { width: 20px; height: 20px; border: 0px solid #ffff…" at bounding box center [400, 173] width 451 height 245
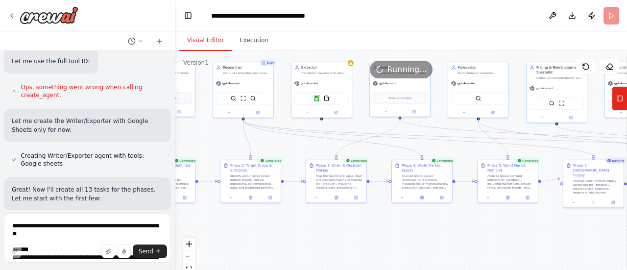
drag, startPoint x: 391, startPoint y: 235, endPoint x: 332, endPoint y: 220, distance: 60.8
click at [332, 220] on div ".deletable-edge-delete-btn { width: 20px; height: 20px; border: 0px solid #ffff…" at bounding box center [400, 173] width 451 height 245
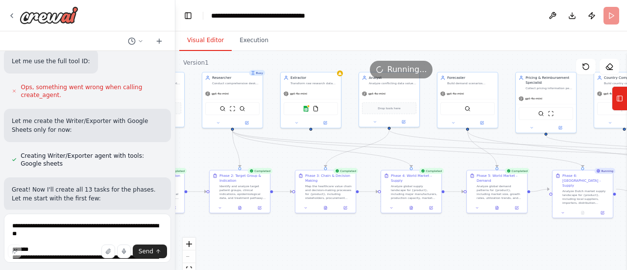
drag, startPoint x: 356, startPoint y: 224, endPoint x: 346, endPoint y: 234, distance: 14.9
click at [346, 234] on div ".deletable-edge-delete-btn { width: 20px; height: 20px; border: 0px solid #ffff…" at bounding box center [400, 173] width 451 height 245
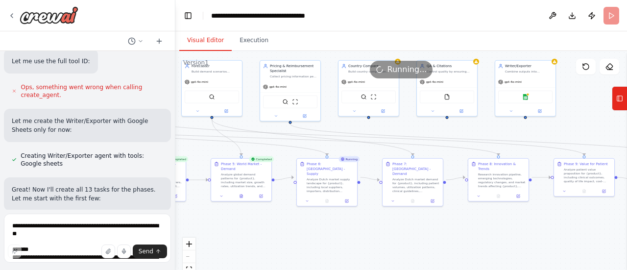
drag, startPoint x: 491, startPoint y: 230, endPoint x: 282, endPoint y: 218, distance: 209.4
click at [282, 218] on div ".deletable-edge-delete-btn { width: 20px; height: 20px; border: 0px solid #ffff…" at bounding box center [400, 173] width 451 height 245
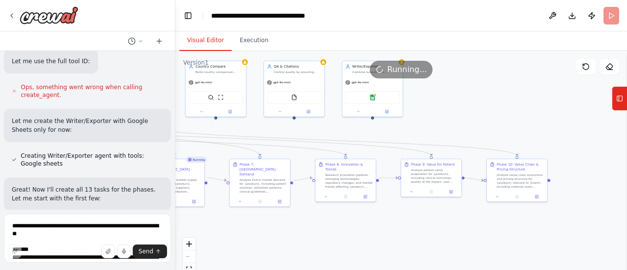
drag, startPoint x: 522, startPoint y: 220, endPoint x: 370, endPoint y: 220, distance: 152.7
click at [370, 220] on div ".deletable-edge-delete-btn { width: 20px; height: 20px; border: 0px solid #ffff…" at bounding box center [400, 173] width 451 height 245
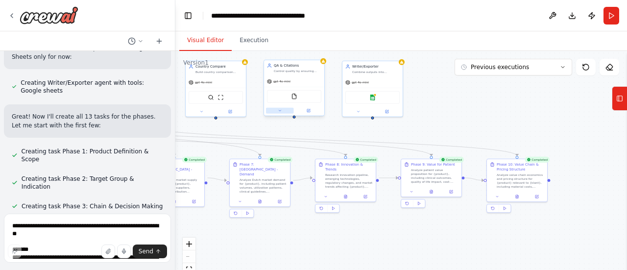
scroll to position [6737, 0]
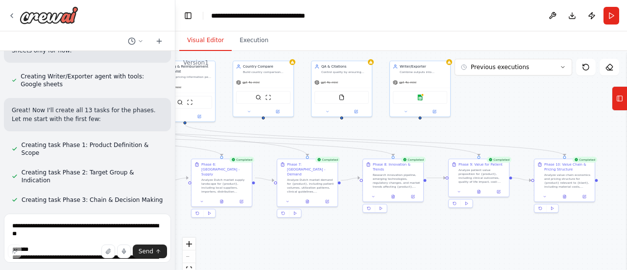
drag, startPoint x: 296, startPoint y: 235, endPoint x: 343, endPoint y: 235, distance: 47.5
click at [343, 235] on div ".deletable-edge-delete-btn { width: 20px; height: 20px; border: 0px solid #ffff…" at bounding box center [400, 173] width 451 height 245
click at [244, 50] on button "Execution" at bounding box center [254, 40] width 45 height 21
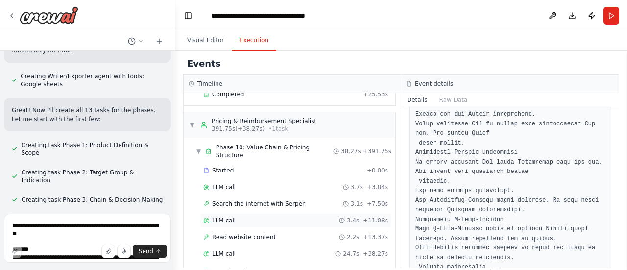
scroll to position [1721, 0]
click at [256, 261] on div "Completed + 38.27s" at bounding box center [295, 268] width 191 height 15
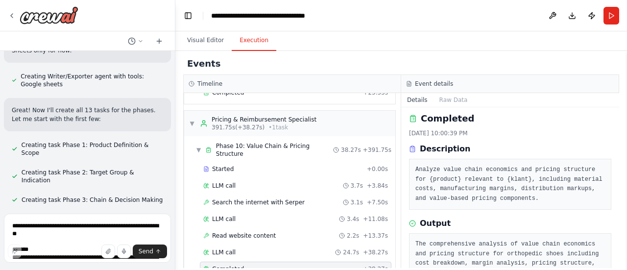
scroll to position [0, 0]
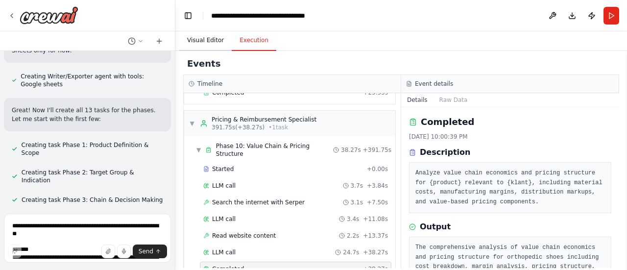
click at [208, 39] on button "Visual Editor" at bounding box center [205, 40] width 52 height 21
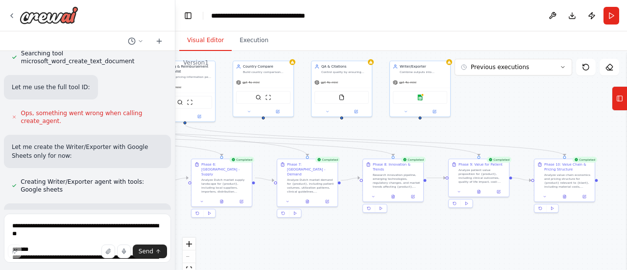
scroll to position [6737, 0]
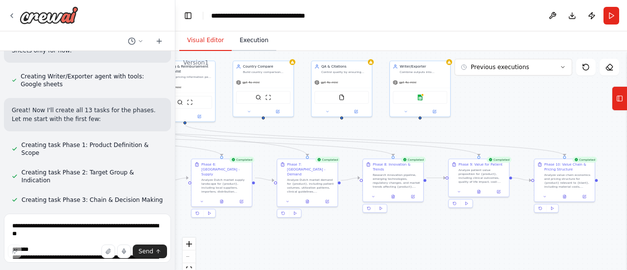
click at [236, 41] on button "Execution" at bounding box center [254, 40] width 45 height 21
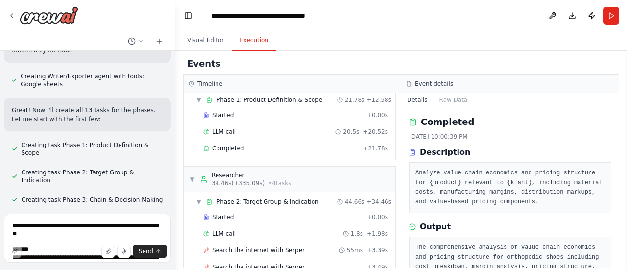
scroll to position [0, 0]
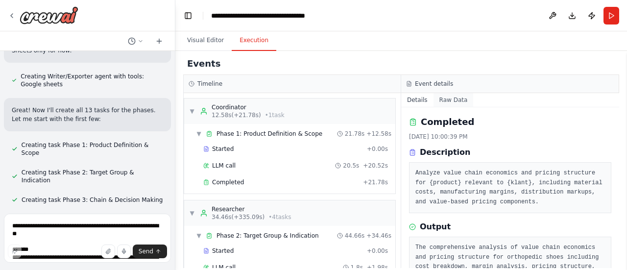
click at [438, 98] on button "Raw Data" at bounding box center [453, 100] width 40 height 14
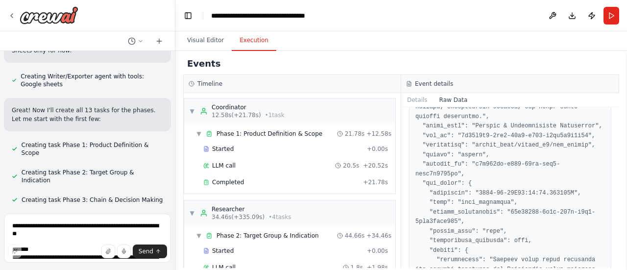
scroll to position [699, 0]
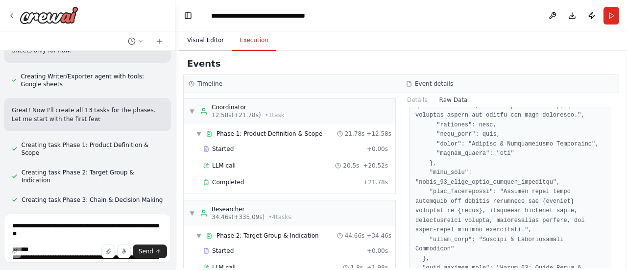
click at [215, 38] on button "Visual Editor" at bounding box center [205, 40] width 52 height 21
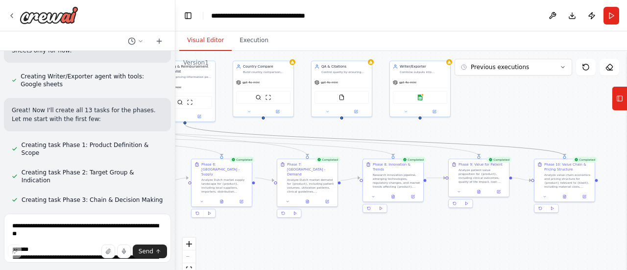
drag, startPoint x: 413, startPoint y: 139, endPoint x: 445, endPoint y: 137, distance: 31.9
click at [445, 137] on div ".deletable-edge-delete-btn { width: 20px; height: 20px; border: 0px solid #ffff…" at bounding box center [400, 173] width 451 height 245
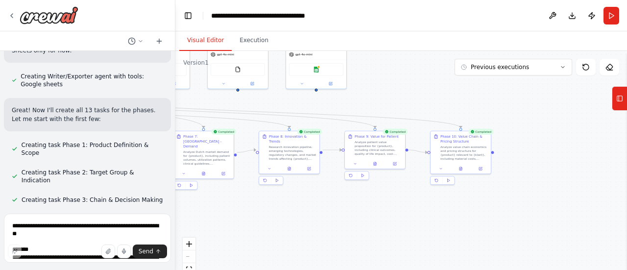
drag, startPoint x: 517, startPoint y: 121, endPoint x: 382, endPoint y: 92, distance: 137.7
click at [382, 92] on div ".deletable-edge-delete-btn { width: 20px; height: 20px; border: 0px solid #ffff…" at bounding box center [400, 173] width 451 height 245
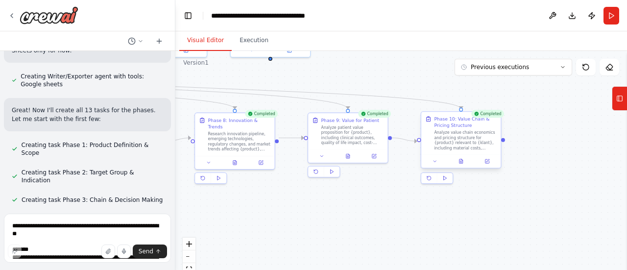
click at [437, 166] on div at bounding box center [460, 160] width 79 height 13
click at [436, 163] on icon at bounding box center [434, 161] width 5 height 5
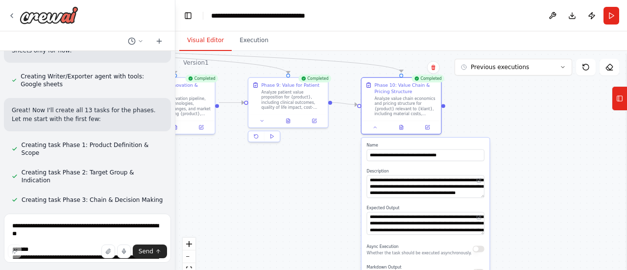
drag, startPoint x: 540, startPoint y: 147, endPoint x: 513, endPoint y: 125, distance: 34.5
click at [513, 125] on div ".deletable-edge-delete-btn { width: 20px; height: 20px; border: 0px solid #ffff…" at bounding box center [400, 173] width 451 height 245
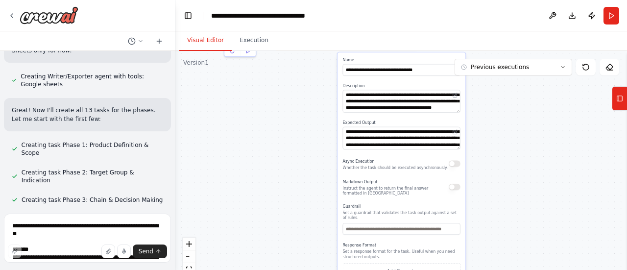
drag, startPoint x: 533, startPoint y: 200, endPoint x: 509, endPoint y: 115, distance: 88.5
click at [508, 108] on div ".deletable-edge-delete-btn { width: 20px; height: 20px; border: 0px solid #ffff…" at bounding box center [400, 173] width 451 height 245
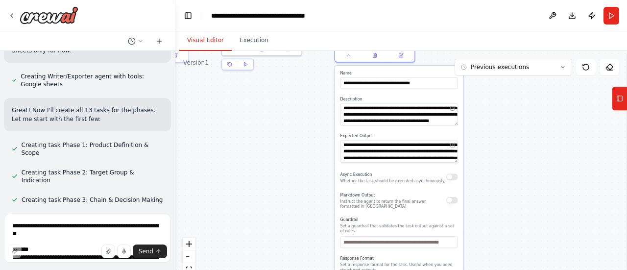
drag, startPoint x: 488, startPoint y: 170, endPoint x: 508, endPoint y: 278, distance: 110.0
click at [508, 269] on html "Create a crew that schedules and publishes social media content across multiple…" at bounding box center [313, 135] width 627 height 270
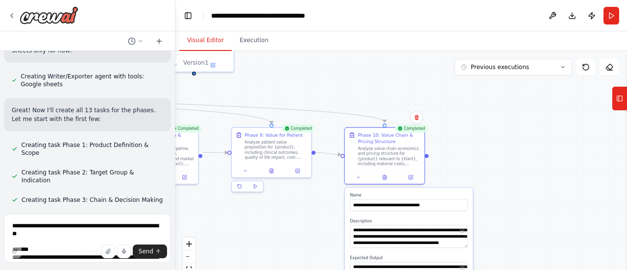
drag, startPoint x: 502, startPoint y: 100, endPoint x: 506, endPoint y: 170, distance: 70.1
click at [506, 170] on div ".deletable-edge-delete-btn { width: 20px; height: 20px; border: 0px solid #ffff…" at bounding box center [400, 173] width 451 height 245
click at [404, 150] on div "Analyze value chain economics and pricing structure for {product} relevant to {…" at bounding box center [388, 154] width 63 height 21
click at [363, 140] on div "Phase 10: Value Chain & Pricing Structure" at bounding box center [388, 136] width 63 height 13
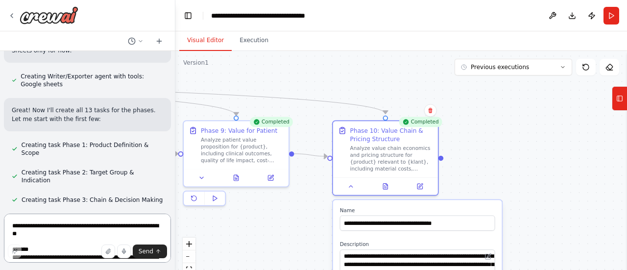
click at [51, 229] on textarea at bounding box center [87, 237] width 167 height 49
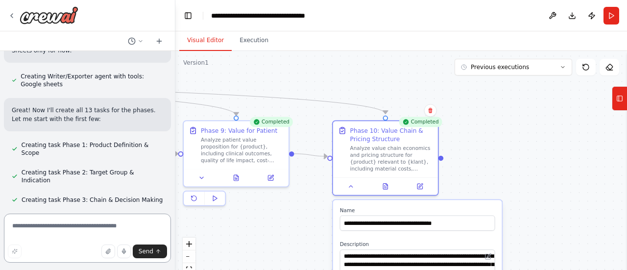
type textarea "*"
type textarea "**********"
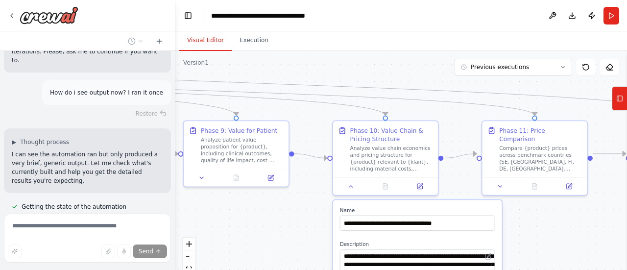
scroll to position [7090, 0]
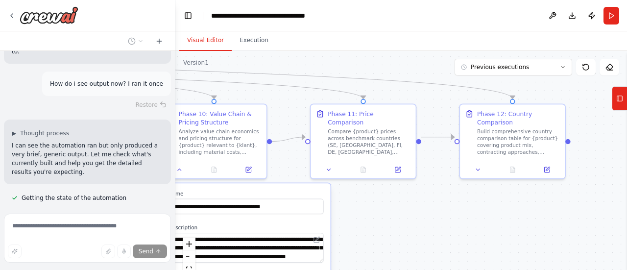
drag, startPoint x: 576, startPoint y: 215, endPoint x: 422, endPoint y: 197, distance: 154.8
click at [404, 199] on div ".deletable-edge-delete-btn { width: 20px; height: 20px; border: 0px solid #ffff…" at bounding box center [400, 173] width 451 height 245
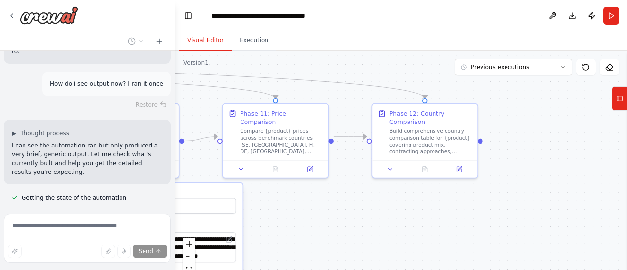
drag, startPoint x: 495, startPoint y: 200, endPoint x: 445, endPoint y: 199, distance: 50.9
click at [445, 199] on div ".deletable-edge-delete-btn { width: 20px; height: 20px; border: 0px solid #ffff…" at bounding box center [400, 173] width 451 height 245
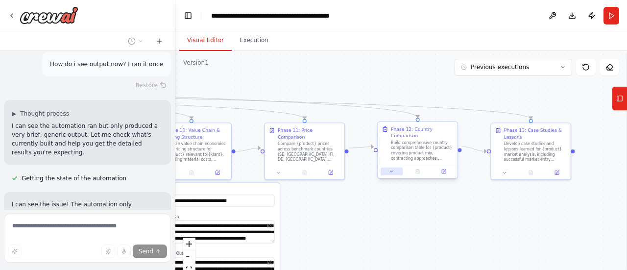
scroll to position [7137, 0]
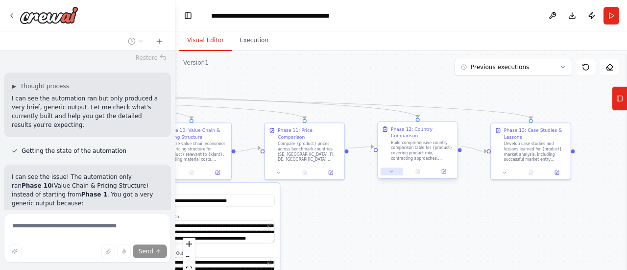
click at [396, 167] on button at bounding box center [391, 171] width 22 height 8
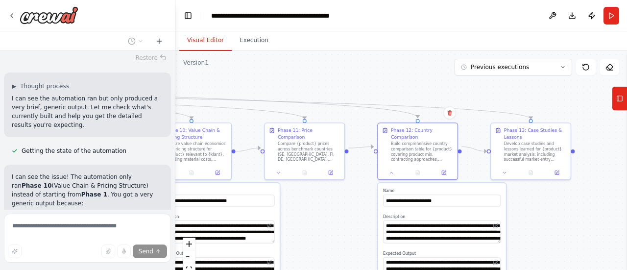
click at [581, 194] on div ".deletable-edge-delete-btn { width: 20px; height: 20px; border: 0px solid #ffff…" at bounding box center [400, 173] width 451 height 245
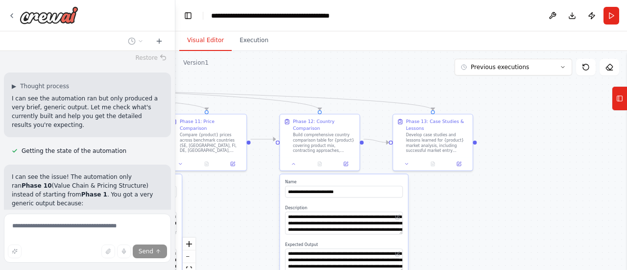
drag, startPoint x: 588, startPoint y: 206, endPoint x: 490, endPoint y: 197, distance: 98.3
click at [490, 197] on div ".deletable-edge-delete-btn { width: 20px; height: 20px; border: 0px solid #ffff…" at bounding box center [400, 173] width 451 height 245
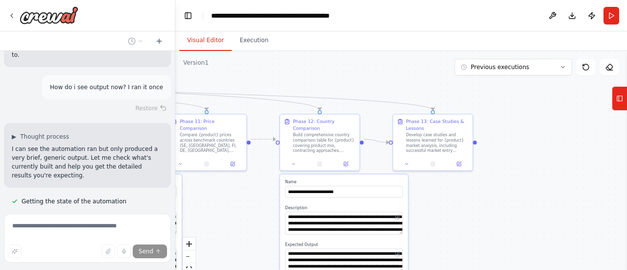
scroll to position [7069, 0]
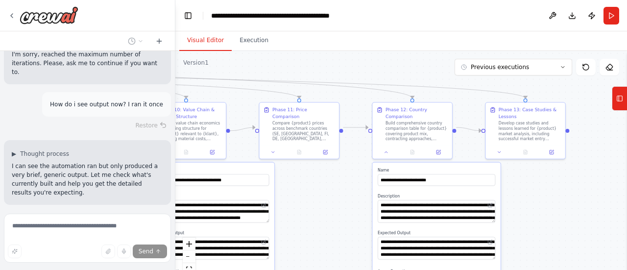
drag, startPoint x: 251, startPoint y: 193, endPoint x: 316, endPoint y: 185, distance: 65.6
click at [317, 183] on div ".deletable-edge-delete-btn { width: 20px; height: 20px; border: 0px solid #ffff…" at bounding box center [400, 173] width 451 height 245
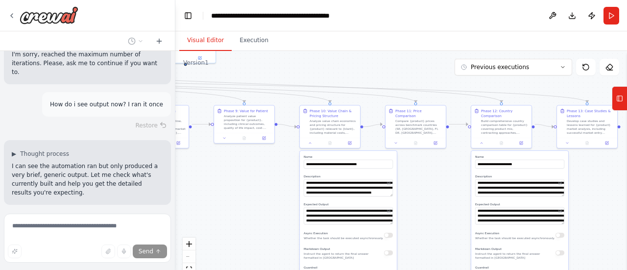
drag, startPoint x: 311, startPoint y: 191, endPoint x: 423, endPoint y: 173, distance: 113.1
click at [424, 173] on div ".deletable-edge-delete-btn { width: 20px; height: 20px; border: 0px solid #ffff…" at bounding box center [400, 173] width 451 height 245
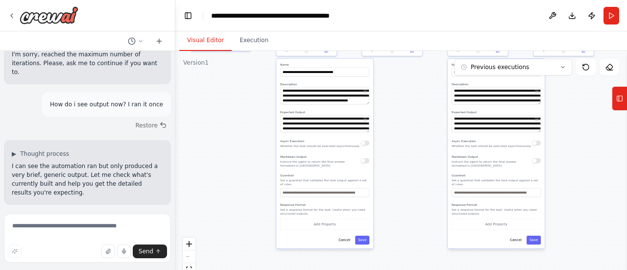
drag, startPoint x: 443, startPoint y: 220, endPoint x: 426, endPoint y: 149, distance: 73.5
click at [426, 149] on div ".deletable-edge-delete-btn { width: 20px; height: 20px; border: 0px solid #ffff…" at bounding box center [400, 173] width 451 height 245
click at [514, 236] on div "**********" at bounding box center [495, 153] width 97 height 189
click at [514, 235] on button "Cancel" at bounding box center [516, 239] width 18 height 9
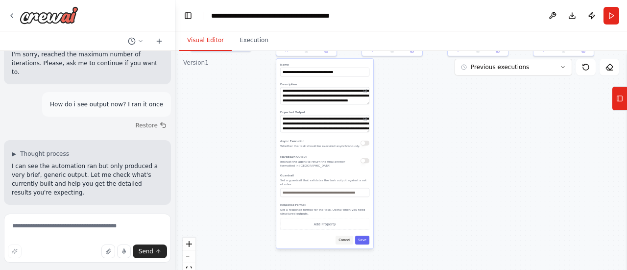
click at [348, 235] on button "Cancel" at bounding box center [344, 239] width 18 height 9
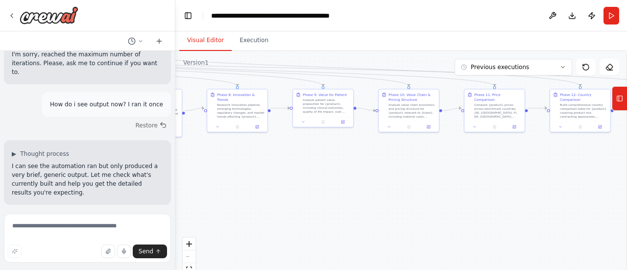
drag, startPoint x: 419, startPoint y: 148, endPoint x: 524, endPoint y: 219, distance: 127.4
click at [524, 219] on div ".deletable-edge-delete-btn { width: 20px; height: 20px; border: 0px solid #ffff…" at bounding box center [400, 173] width 451 height 245
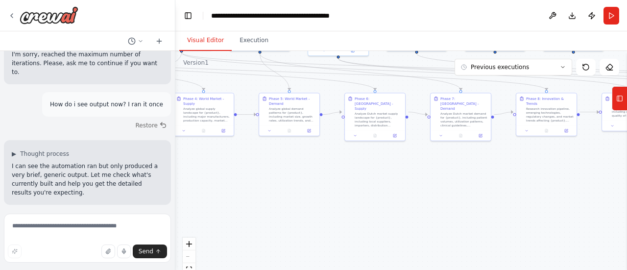
drag, startPoint x: 239, startPoint y: 188, endPoint x: 548, endPoint y: 192, distance: 308.9
click at [548, 192] on div ".deletable-edge-delete-btn { width: 20px; height: 20px; border: 0px solid #ffff…" at bounding box center [400, 173] width 451 height 245
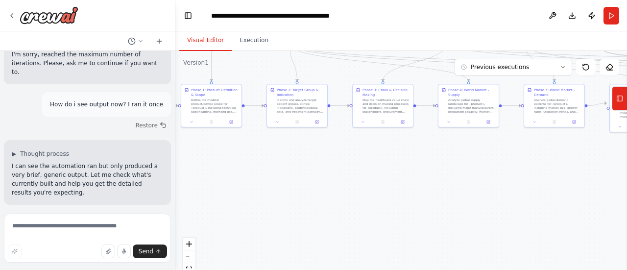
drag, startPoint x: 261, startPoint y: 193, endPoint x: 438, endPoint y: 191, distance: 177.2
click at [546, 191] on div ".deletable-edge-delete-btn { width: 20px; height: 20px; border: 0px solid #ffff…" at bounding box center [400, 173] width 451 height 245
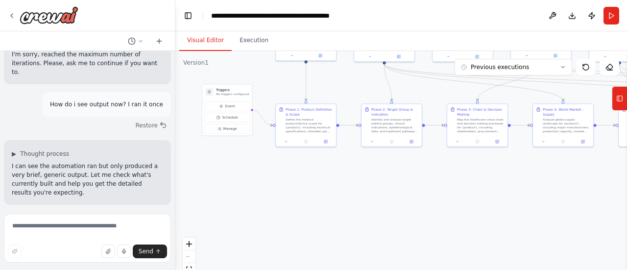
drag, startPoint x: 342, startPoint y: 185, endPoint x: 201, endPoint y: 191, distance: 140.7
click at [201, 191] on div ".deletable-edge-delete-btn { width: 20px; height: 20px; border: 0px solid #ffff…" at bounding box center [400, 173] width 451 height 245
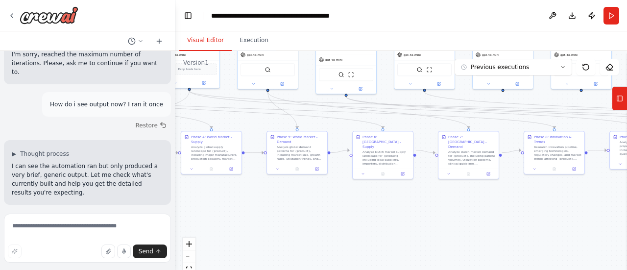
drag, startPoint x: 400, startPoint y: 193, endPoint x: 333, endPoint y: 210, distance: 69.0
click at [253, 209] on div ".deletable-edge-delete-btn { width: 20px; height: 20px; border: 0px solid #ffff…" at bounding box center [400, 173] width 451 height 245
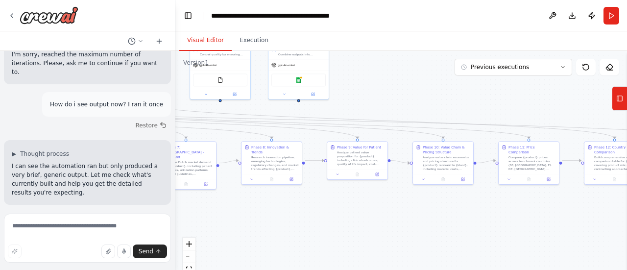
drag, startPoint x: 479, startPoint y: 203, endPoint x: 255, endPoint y: 224, distance: 225.3
click at [255, 224] on div ".deletable-edge-delete-btn { width: 20px; height: 20px; border: 0px solid #ffff…" at bounding box center [400, 173] width 451 height 245
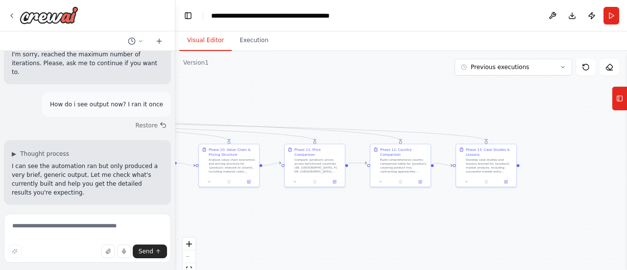
drag, startPoint x: 402, startPoint y: 218, endPoint x: 170, endPoint y: 210, distance: 232.7
click at [170, 210] on div "Create a crew that schedules and publishes social media content across multiple…" at bounding box center [313, 135] width 627 height 270
drag, startPoint x: 303, startPoint y: 221, endPoint x: 582, endPoint y: 200, distance: 279.9
click at [583, 200] on div ".deletable-edge-delete-btn { width: 20px; height: 20px; border: 0px solid #ffff…" at bounding box center [400, 173] width 451 height 245
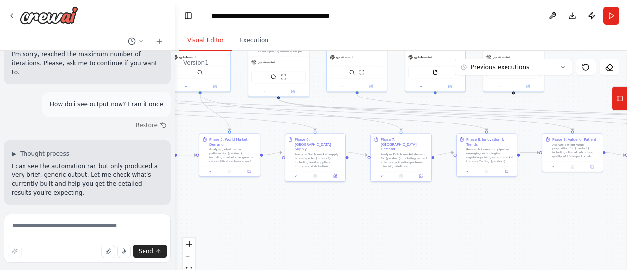
drag, startPoint x: 322, startPoint y: 223, endPoint x: 293, endPoint y: 215, distance: 30.5
click at [324, 220] on div ".deletable-edge-delete-btn { width: 20px; height: 20px; border: 0px solid #ffff…" at bounding box center [400, 173] width 451 height 245
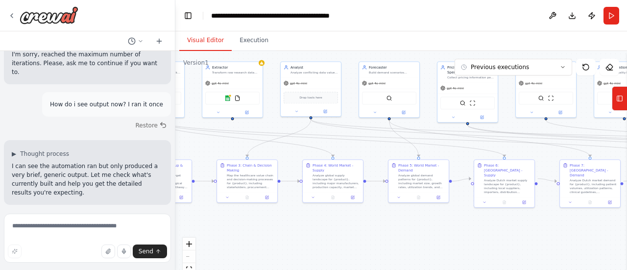
drag, startPoint x: 261, startPoint y: 210, endPoint x: 466, endPoint y: 239, distance: 207.2
click at [466, 239] on div ".deletable-edge-delete-btn { width: 20px; height: 20px; border: 0px solid #ffff…" at bounding box center [400, 173] width 451 height 245
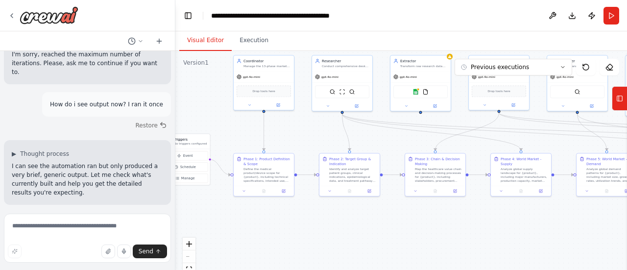
drag, startPoint x: 314, startPoint y: 234, endPoint x: 475, endPoint y: 225, distance: 161.3
click at [475, 225] on div ".deletable-edge-delete-btn { width: 20px; height: 20px; border: 0px solid #ffff…" at bounding box center [400, 173] width 451 height 245
click at [78, 233] on textarea at bounding box center [87, 237] width 167 height 49
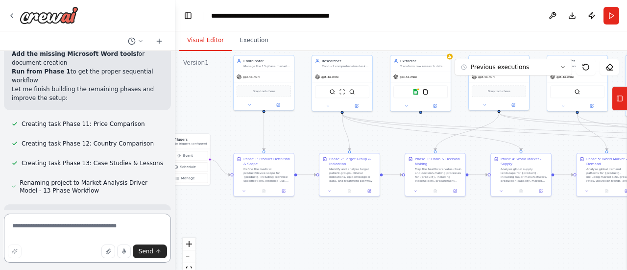
scroll to position [7448, 0]
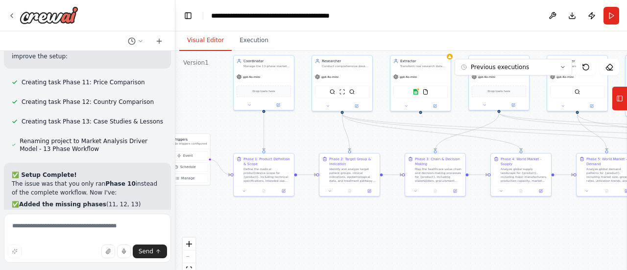
click at [70, 211] on form "Send" at bounding box center [87, 240] width 175 height 60
click at [74, 219] on textarea at bounding box center [87, 237] width 167 height 49
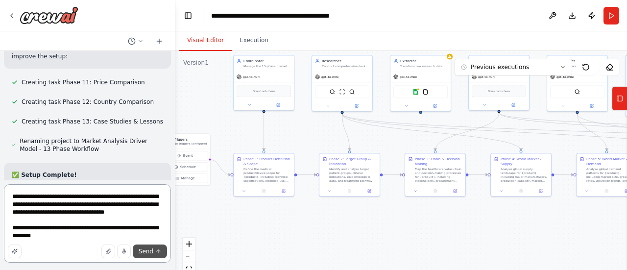
type textarea "**********"
click at [139, 253] on button "Send" at bounding box center [150, 251] width 34 height 14
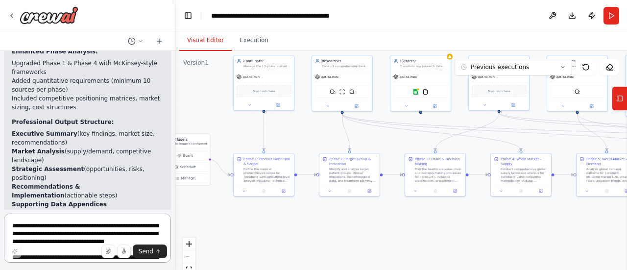
scroll to position [8521, 0]
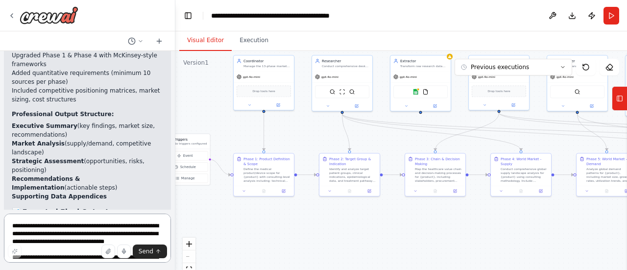
click at [65, 230] on textarea "**********" at bounding box center [87, 237] width 167 height 49
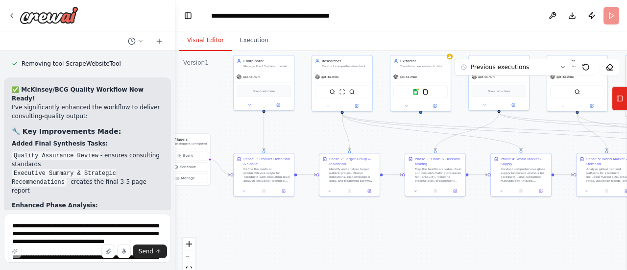
scroll to position [8344, 0]
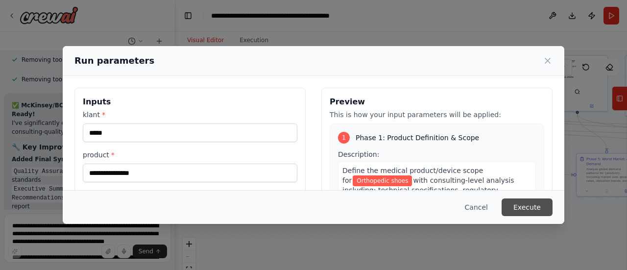
click at [512, 206] on button "Execute" at bounding box center [526, 207] width 51 height 18
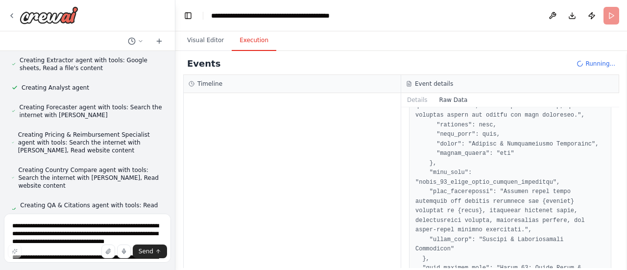
scroll to position [8442, 0]
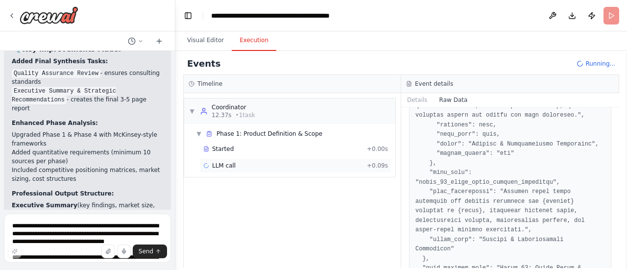
click at [220, 167] on span "LLM call" at bounding box center [223, 166] width 23 height 8
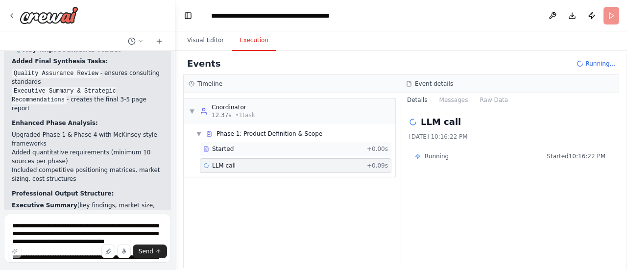
click at [363, 153] on div "Started + 0.00s" at bounding box center [295, 148] width 191 height 15
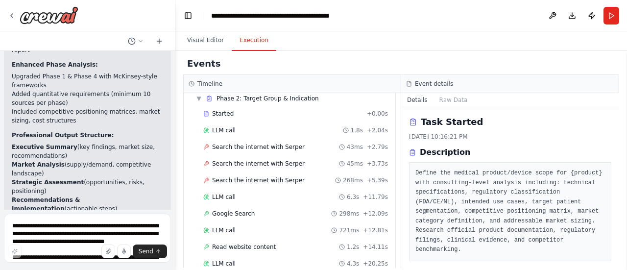
scroll to position [0, 0]
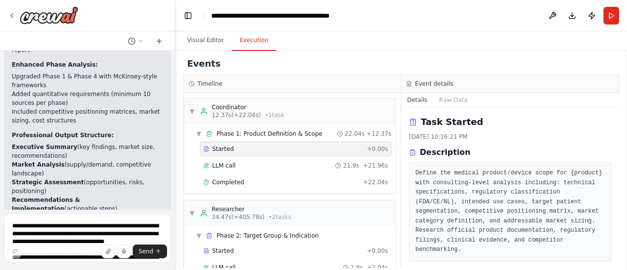
click at [191, 26] on header "**********" at bounding box center [400, 15] width 451 height 31
click at [197, 36] on button "Visual Editor" at bounding box center [205, 40] width 52 height 21
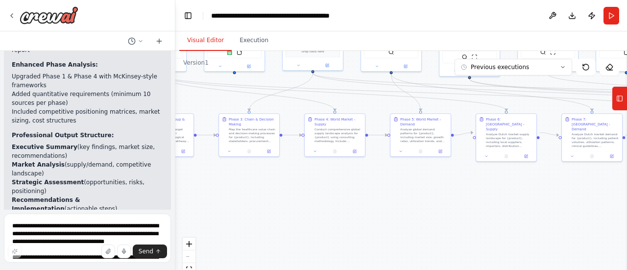
drag, startPoint x: 443, startPoint y: 240, endPoint x: 197, endPoint y: 203, distance: 249.1
click at [197, 203] on div ".deletable-edge-delete-btn { width: 20px; height: 20px; border: 0px solid #ffff…" at bounding box center [400, 173] width 451 height 245
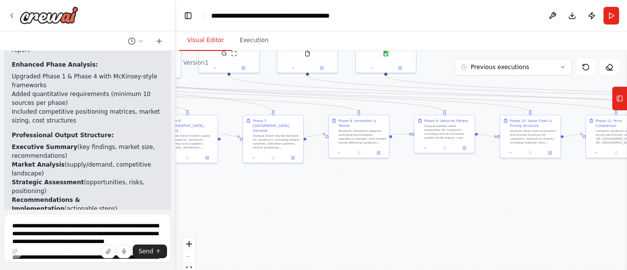
drag, startPoint x: 423, startPoint y: 207, endPoint x: 181, endPoint y: 203, distance: 242.4
click at [181, 203] on div ".deletable-edge-delete-btn { width: 20px; height: 20px; border: 0px solid #ffff…" at bounding box center [400, 173] width 451 height 245
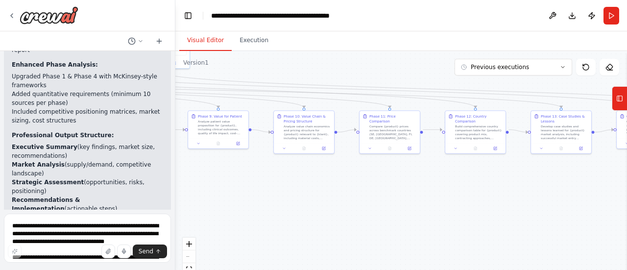
drag, startPoint x: 470, startPoint y: 165, endPoint x: 290, endPoint y: 182, distance: 180.0
click at [290, 182] on div ".deletable-edge-delete-btn { width: 20px; height: 20px; border: 0px solid #ffff…" at bounding box center [400, 173] width 451 height 245
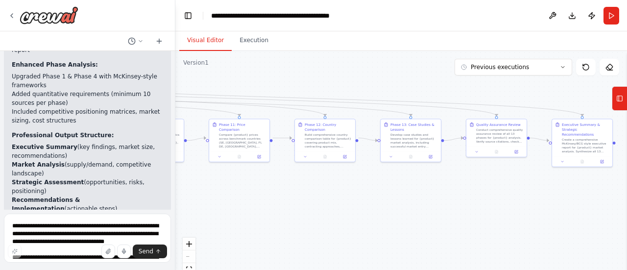
drag, startPoint x: 502, startPoint y: 165, endPoint x: 348, endPoint y: 179, distance: 154.8
click at [348, 179] on div ".deletable-edge-delete-btn { width: 20px; height: 20px; border: 0px solid #ffff…" at bounding box center [400, 173] width 451 height 245
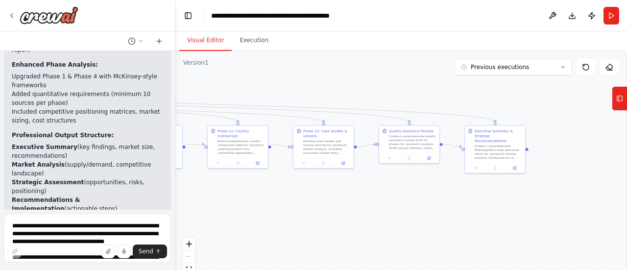
drag, startPoint x: 482, startPoint y: 204, endPoint x: 393, endPoint y: 202, distance: 89.1
click at [393, 202] on div ".deletable-edge-delete-btn { width: 20px; height: 20px; border: 0px solid #ffff…" at bounding box center [400, 173] width 451 height 245
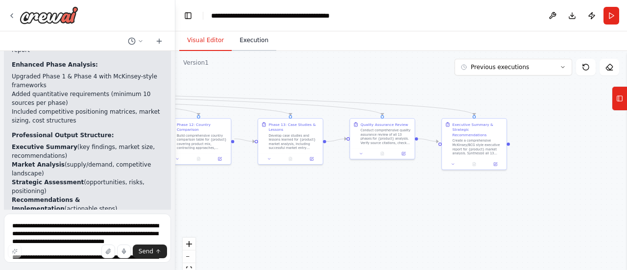
click at [237, 36] on button "Execution" at bounding box center [254, 40] width 45 height 21
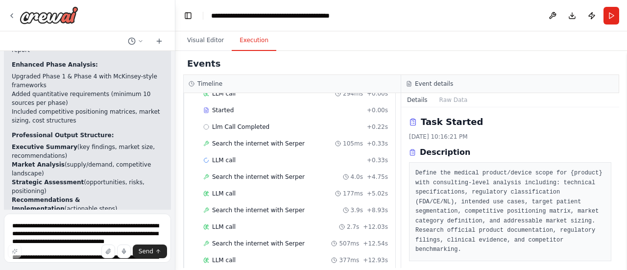
scroll to position [1650, 0]
click at [238, 156] on div "LLM call + 0.33s" at bounding box center [295, 160] width 185 height 8
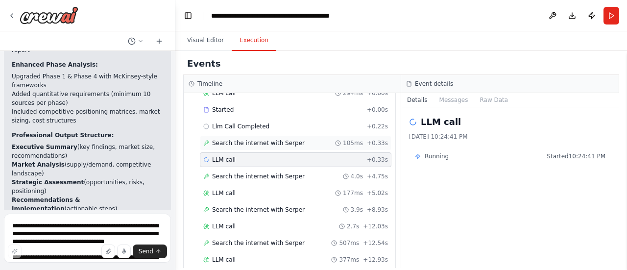
click at [259, 139] on span "Search the internet with Serper" at bounding box center [258, 143] width 93 height 8
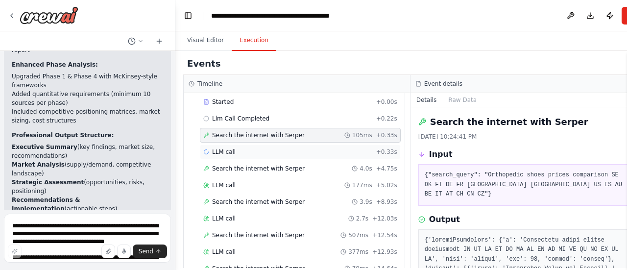
click at [261, 151] on div "LLM call + 0.33s" at bounding box center [300, 152] width 194 height 8
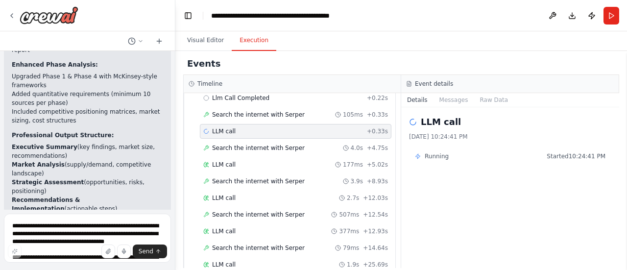
scroll to position [1668, 0]
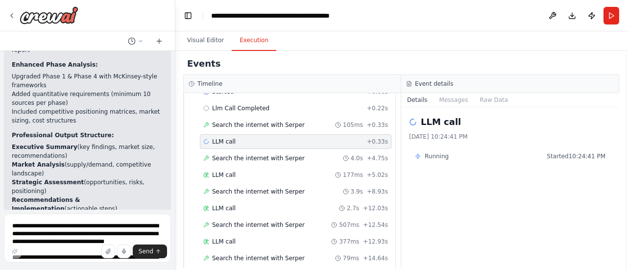
click at [266, 134] on div "LLM call + 0.33s" at bounding box center [295, 141] width 191 height 15
click at [267, 121] on span "Search the internet with Serper" at bounding box center [258, 125] width 93 height 8
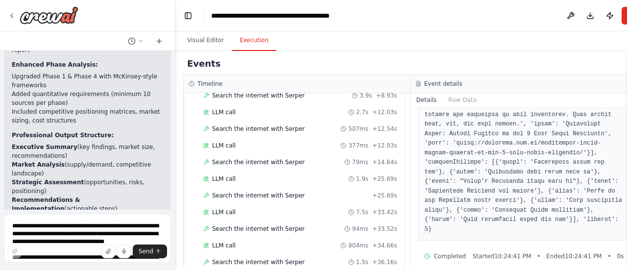
scroll to position [1751, 0]
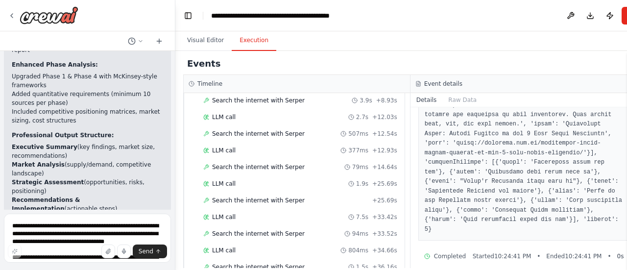
click at [251, 158] on div "LLM call 294ms + 0.00s Started + 0.00s Llm Call Completed + 0.22s Search the in…" at bounding box center [298, 176] width 212 height 399
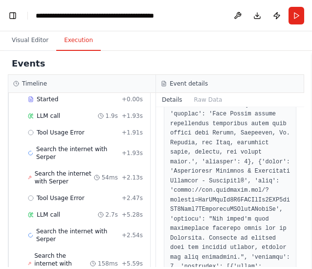
scroll to position [418, 0]
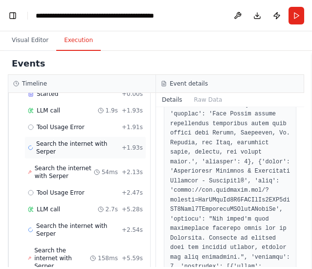
click at [92, 140] on span "Search the internet with Serper" at bounding box center [79, 148] width 86 height 16
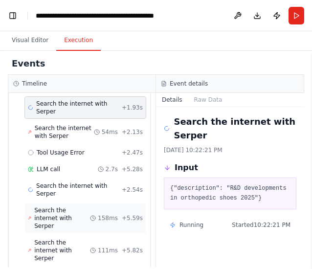
scroll to position [460, 0]
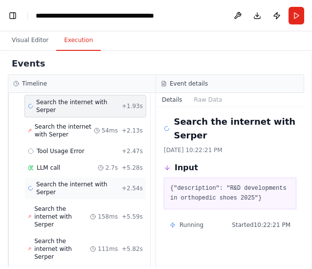
click at [67, 177] on div "Search the internet with [PERSON_NAME] + 2.54s" at bounding box center [85, 188] width 122 height 23
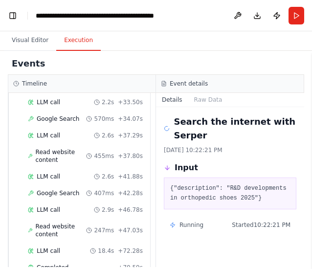
scroll to position [928, 0]
click at [74, 202] on div "LLM call 2.9s + 46.78s" at bounding box center [85, 209] width 122 height 15
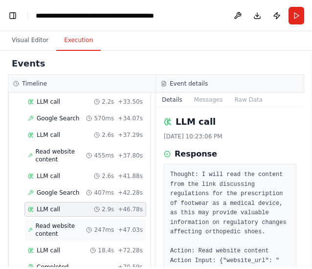
click at [61, 219] on div "Read website content 247ms + 47.03s" at bounding box center [85, 230] width 122 height 23
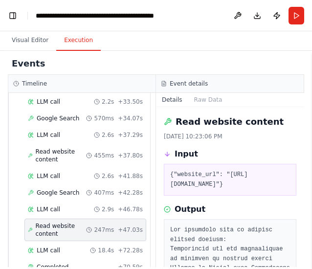
click at [62, 222] on span "Read website content" at bounding box center [61, 230] width 51 height 16
click at [63, 206] on div "LLM call 2.9s + 46.78s" at bounding box center [85, 210] width 115 height 8
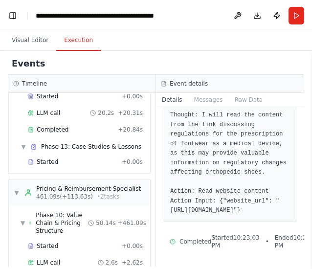
scroll to position [1263, 0]
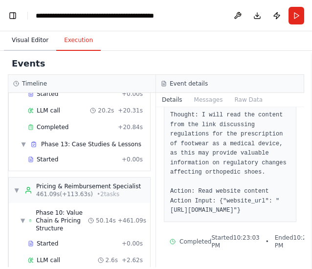
click at [33, 46] on button "Visual Editor" at bounding box center [30, 40] width 52 height 21
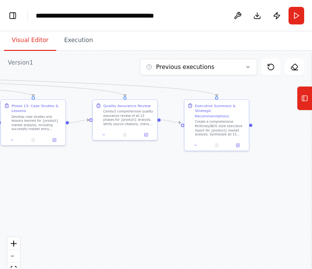
drag, startPoint x: 68, startPoint y: 208, endPoint x: 58, endPoint y: 208, distance: 9.8
click at [58, 208] on div ".deletable-edge-delete-btn { width: 20px; height: 20px; border: 0px solid #ffff…" at bounding box center [156, 173] width 312 height 245
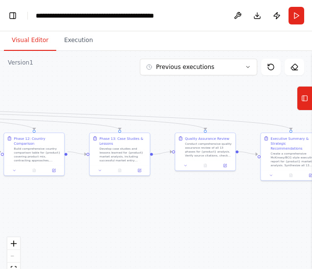
drag, startPoint x: 34, startPoint y: 189, endPoint x: 122, endPoint y: 216, distance: 92.0
click at [122, 216] on div ".deletable-edge-delete-btn { width: 20px; height: 20px; border: 0px solid #ffff…" at bounding box center [156, 173] width 312 height 245
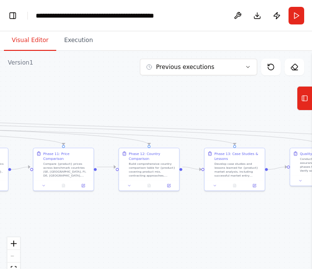
drag, startPoint x: 75, startPoint y: 91, endPoint x: 191, endPoint y: 106, distance: 117.0
click at [191, 106] on div ".deletable-edge-delete-btn { width: 20px; height: 20px; border: 0px solid #ffff…" at bounding box center [156, 173] width 312 height 245
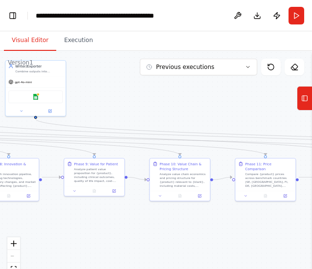
drag, startPoint x: 43, startPoint y: 210, endPoint x: 246, endPoint y: 220, distance: 202.9
click at [246, 220] on div ".deletable-edge-delete-btn { width: 20px; height: 20px; border: 0px solid #ffff…" at bounding box center [156, 173] width 312 height 245
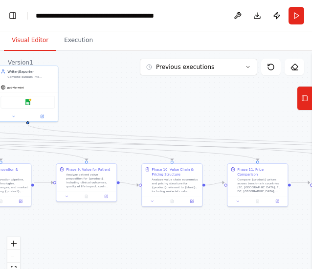
drag, startPoint x: 90, startPoint y: 218, endPoint x: 77, endPoint y: 220, distance: 13.0
click at [77, 220] on div ".deletable-edge-delete-btn { width: 20px; height: 20px; border: 0px solid #ffff…" at bounding box center [156, 173] width 312 height 245
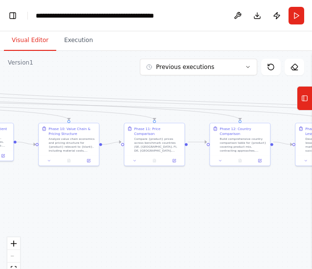
drag, startPoint x: 163, startPoint y: 235, endPoint x: 23, endPoint y: 205, distance: 142.7
click at [23, 205] on div ".deletable-edge-delete-btn { width: 20px; height: 20px; border: 0px solid #ffff…" at bounding box center [156, 173] width 312 height 245
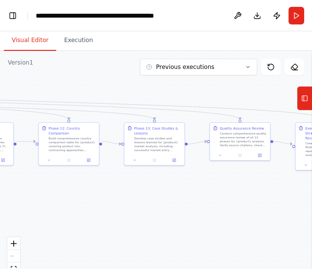
drag, startPoint x: 218, startPoint y: 231, endPoint x: 67, endPoint y: 218, distance: 151.9
click at [67, 218] on div ".deletable-edge-delete-btn { width: 20px; height: 20px; border: 0px solid #ffff…" at bounding box center [156, 173] width 312 height 245
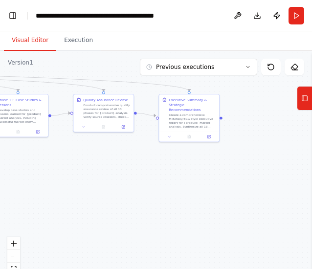
drag, startPoint x: 177, startPoint y: 226, endPoint x: 59, endPoint y: 202, distance: 119.8
click at [59, 202] on div ".deletable-edge-delete-btn { width: 20px; height: 20px; border: 0px solid #ffff…" at bounding box center [156, 173] width 312 height 245
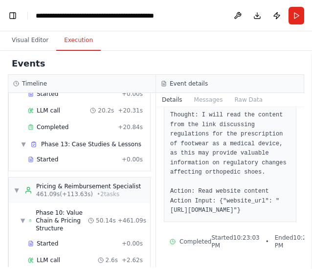
click at [86, 45] on button "Execution" at bounding box center [78, 40] width 45 height 21
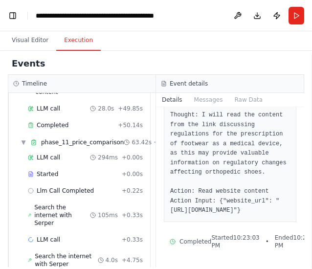
scroll to position [1926, 0]
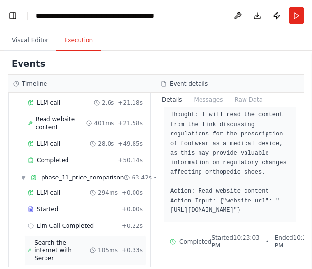
click at [57, 235] on div "Search the internet with [PERSON_NAME] 105ms + 0.33s" at bounding box center [85, 250] width 122 height 30
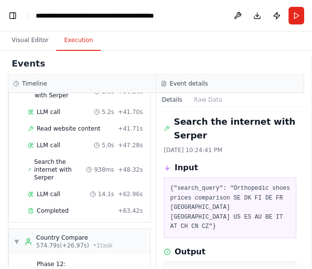
scroll to position [2435, 0]
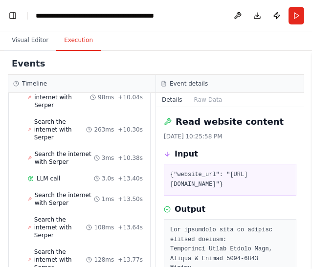
scroll to position [1635, 0]
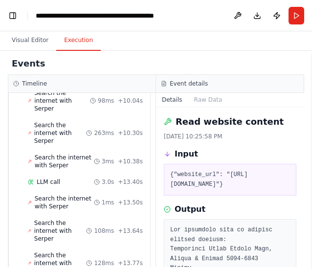
click at [51, 71] on div "Events" at bounding box center [156, 64] width 297 height 22
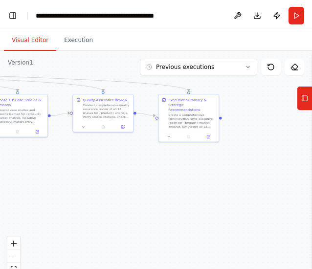
click at [33, 31] on button "Visual Editor" at bounding box center [30, 40] width 52 height 21
click at [16, 21] on button "Toggle Left Sidebar" at bounding box center [13, 16] width 14 height 14
